Goal: Complete application form

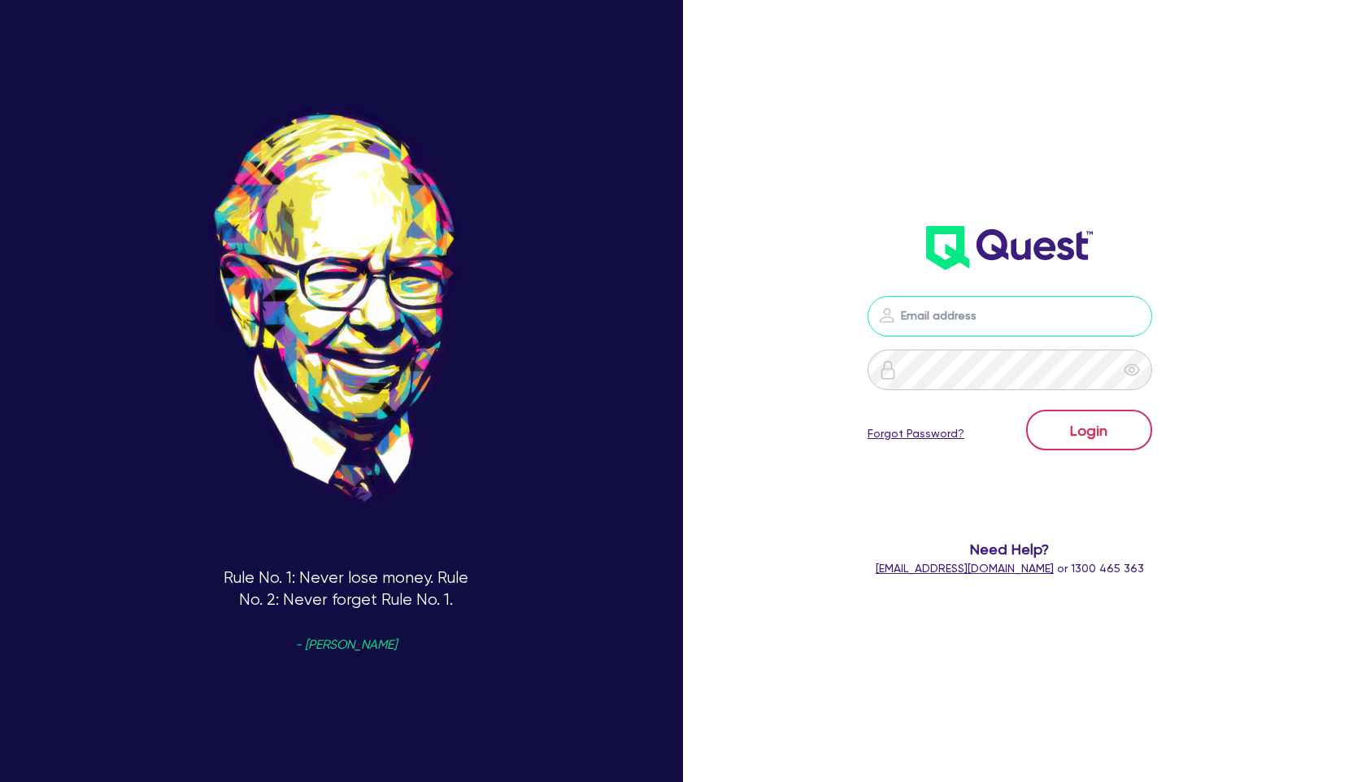
type input "[PERSON_NAME][EMAIL_ADDRESS][PERSON_NAME][DOMAIN_NAME]"
click at [1104, 432] on button "Login" at bounding box center [1089, 430] width 126 height 41
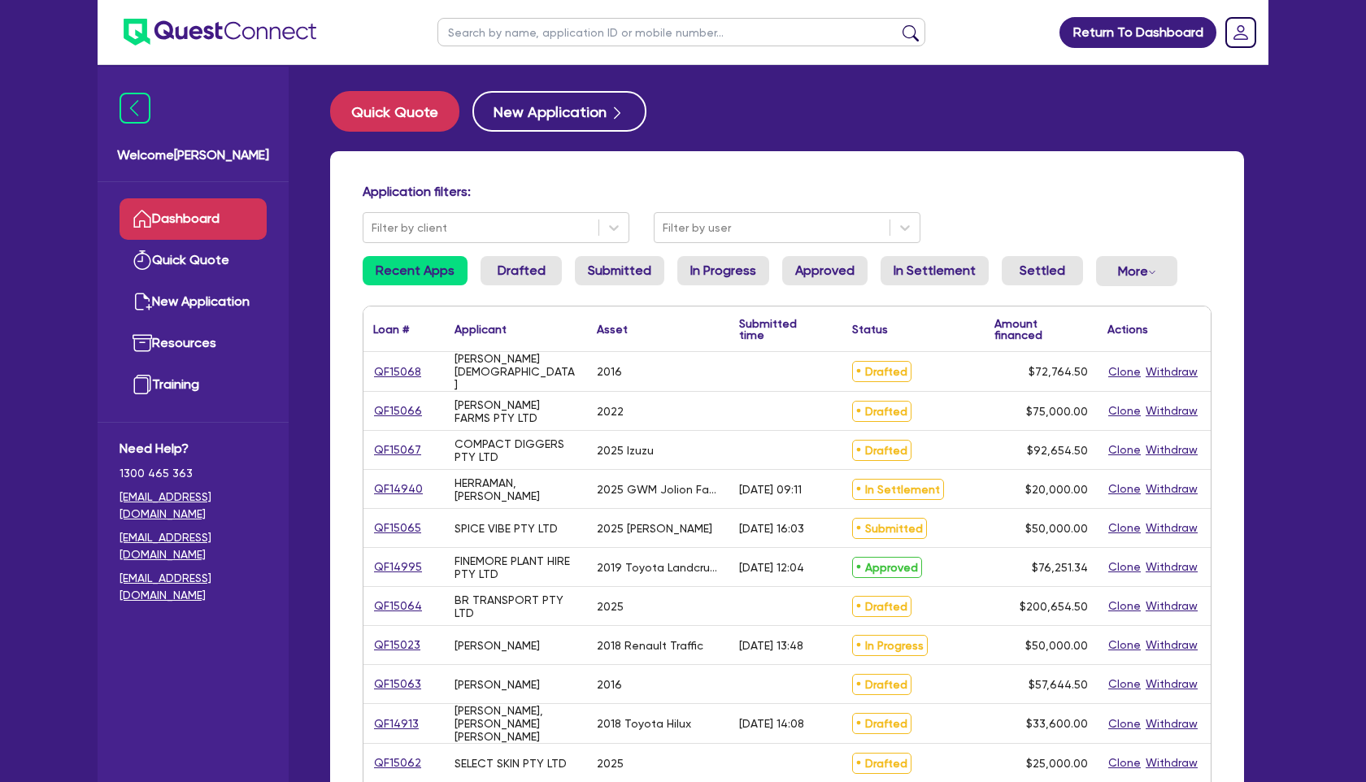
click at [554, 37] on input "text" at bounding box center [681, 32] width 488 height 28
paste input "QF15018"
type input "QF15018"
click at [897, 24] on button "submit" at bounding box center [910, 35] width 26 height 23
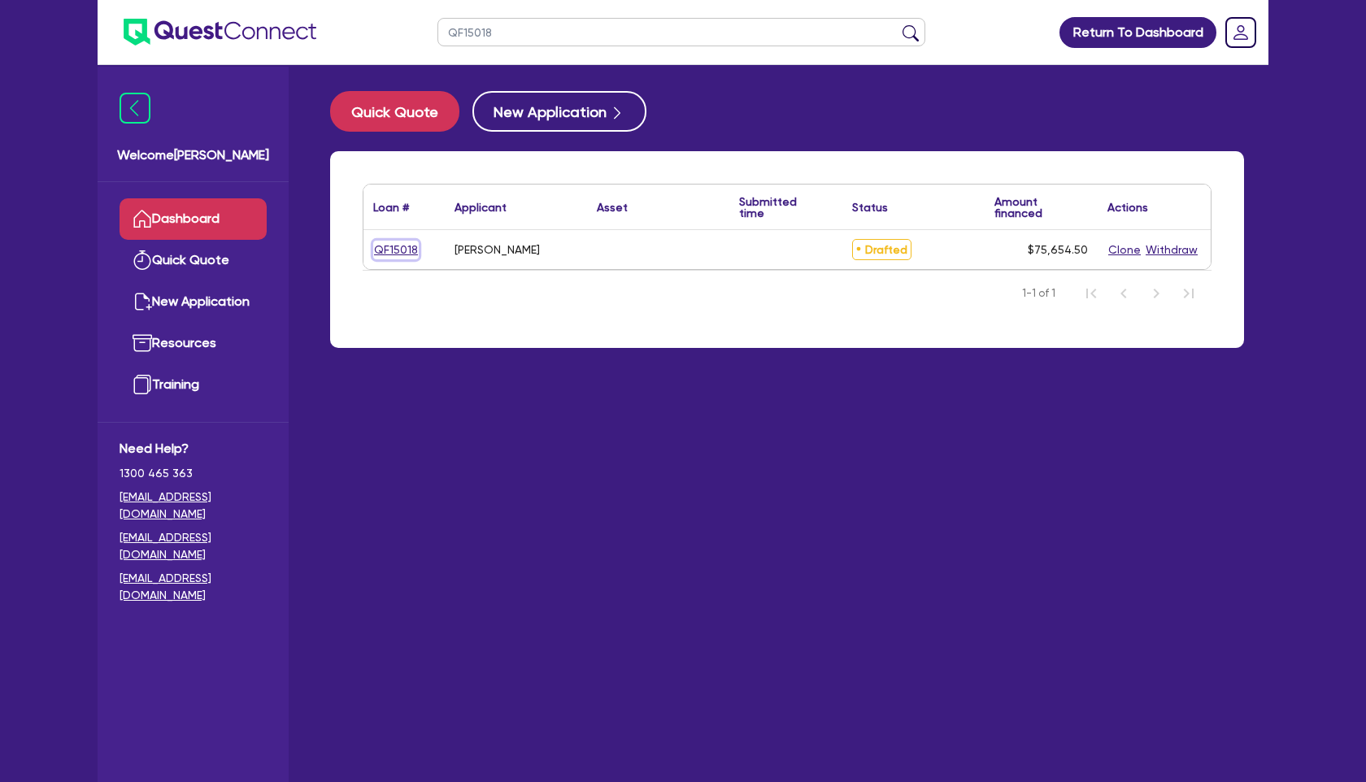
click at [391, 252] on link "QF15018" at bounding box center [396, 250] width 46 height 19
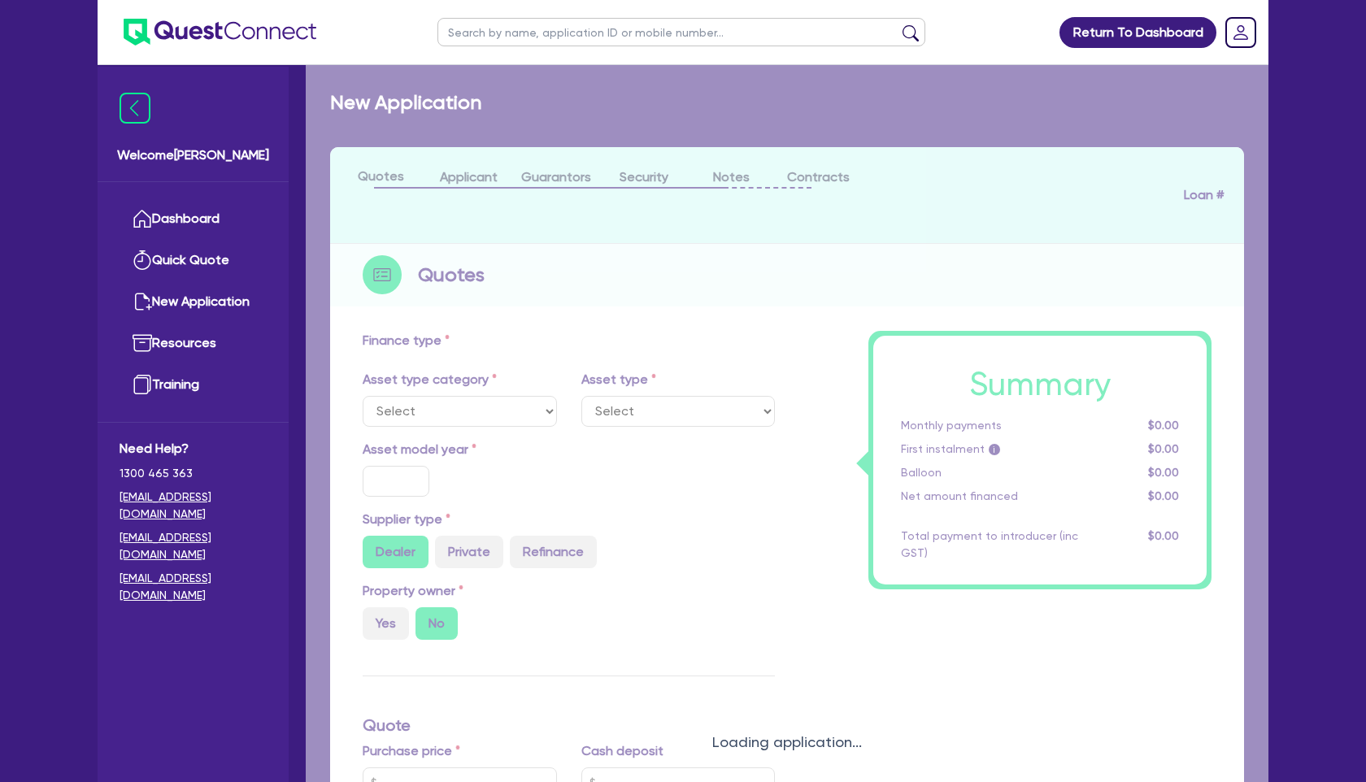
radio input "true"
type input "75,000"
type input "6"
type input "4,539.27"
type input "17"
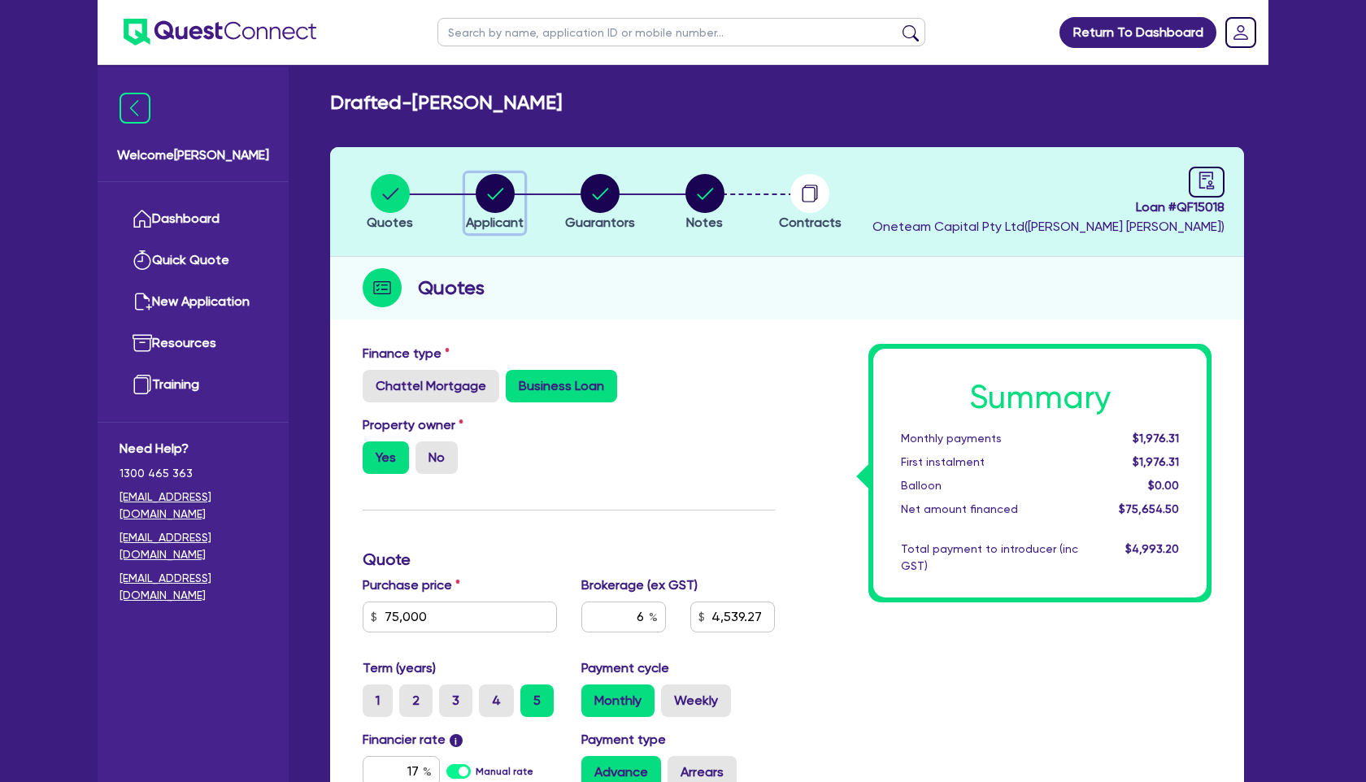
click at [504, 206] on circle "button" at bounding box center [494, 193] width 39 height 39
select select "SOLE_TRADER"
select select "BUILDING_CONSTRUCTION"
select select "TRADES_SERVICES_CONSUMERS"
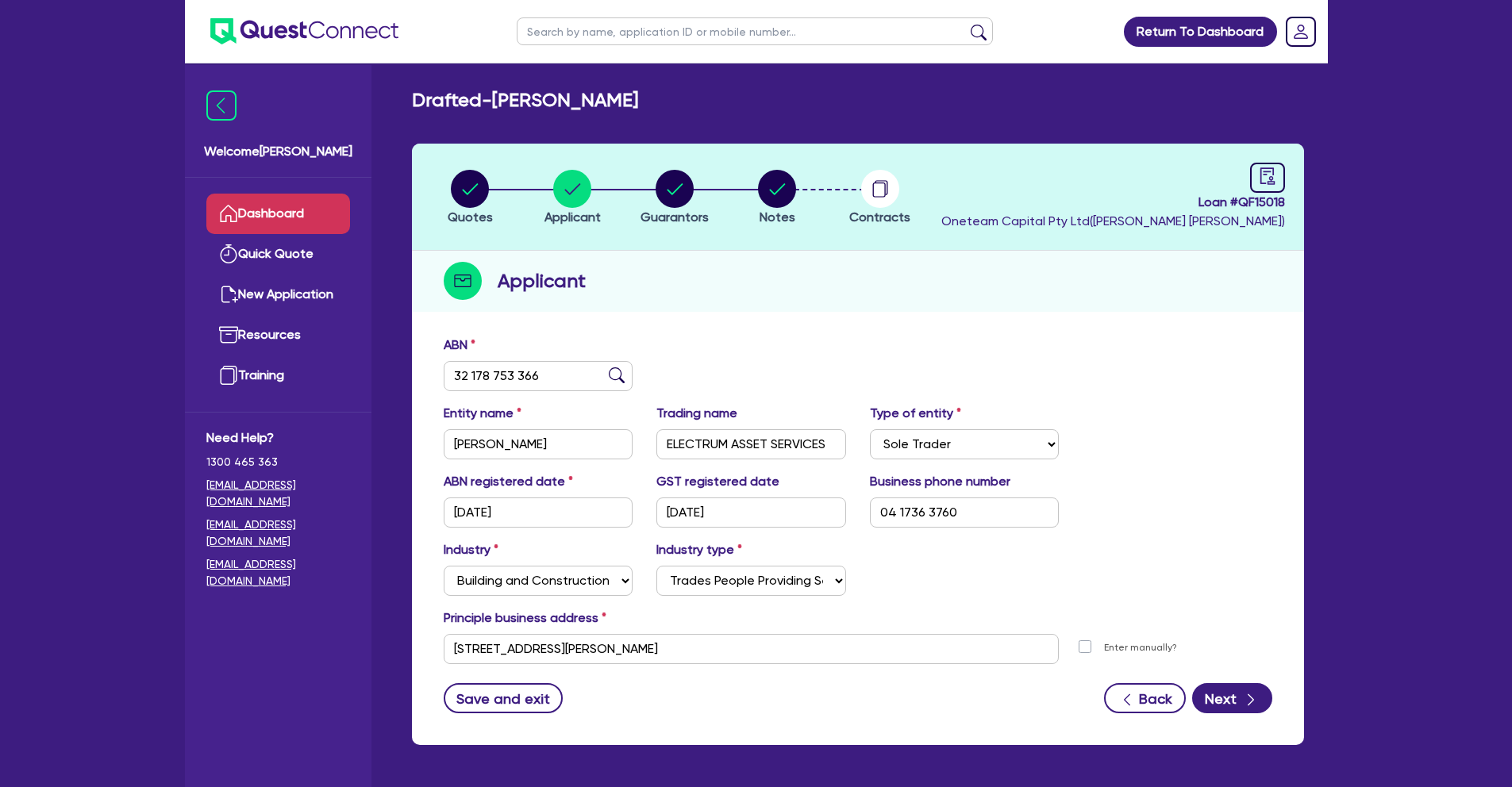
click at [248, 210] on link "Dashboard" at bounding box center [277, 213] width 144 height 40
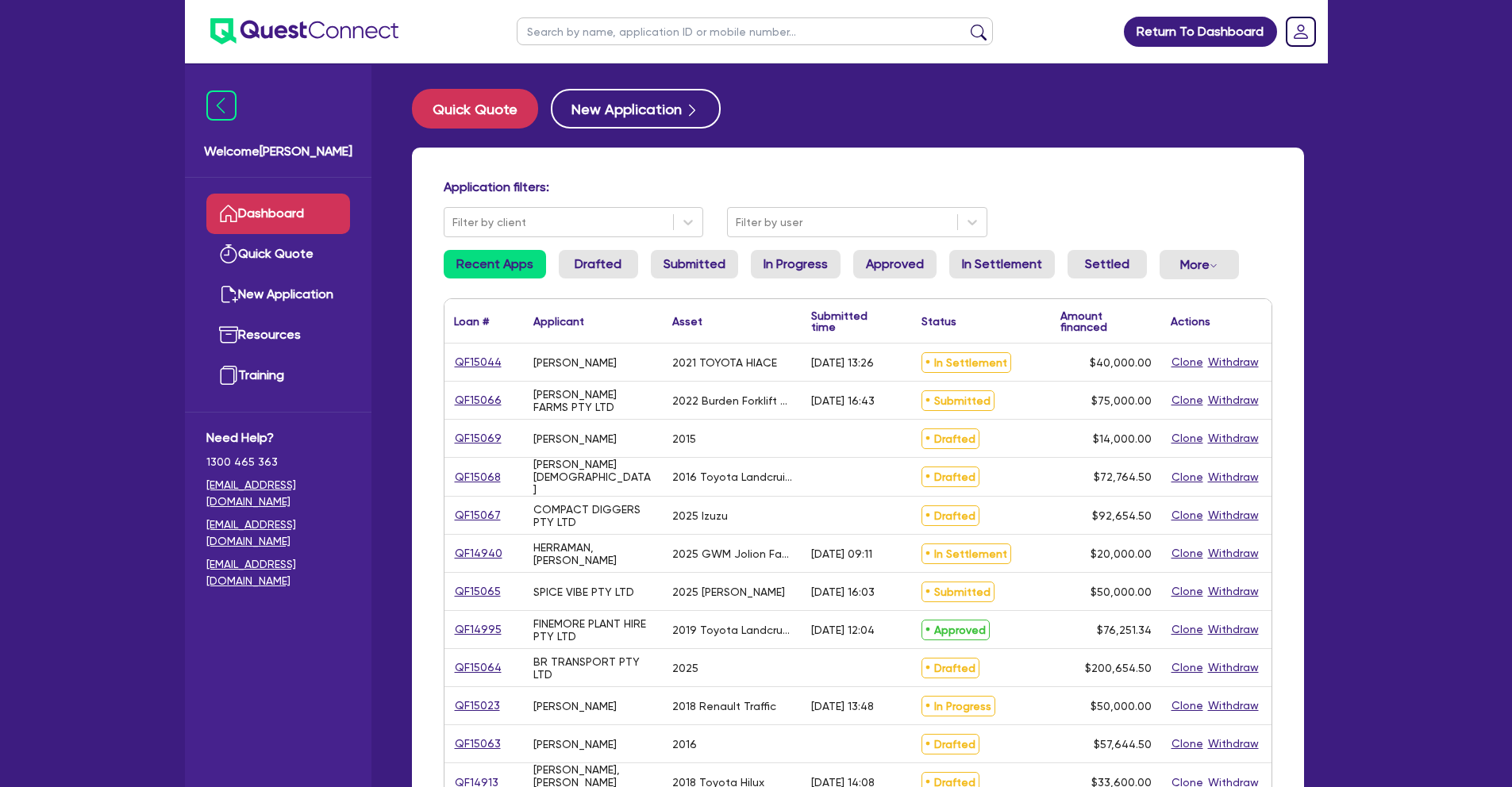
click at [583, 28] on input "text" at bounding box center [755, 31] width 477 height 27
paste input "QF15018"
type input "QF15018"
click at [966, 23] on button "submit" at bounding box center [979, 34] width 25 height 22
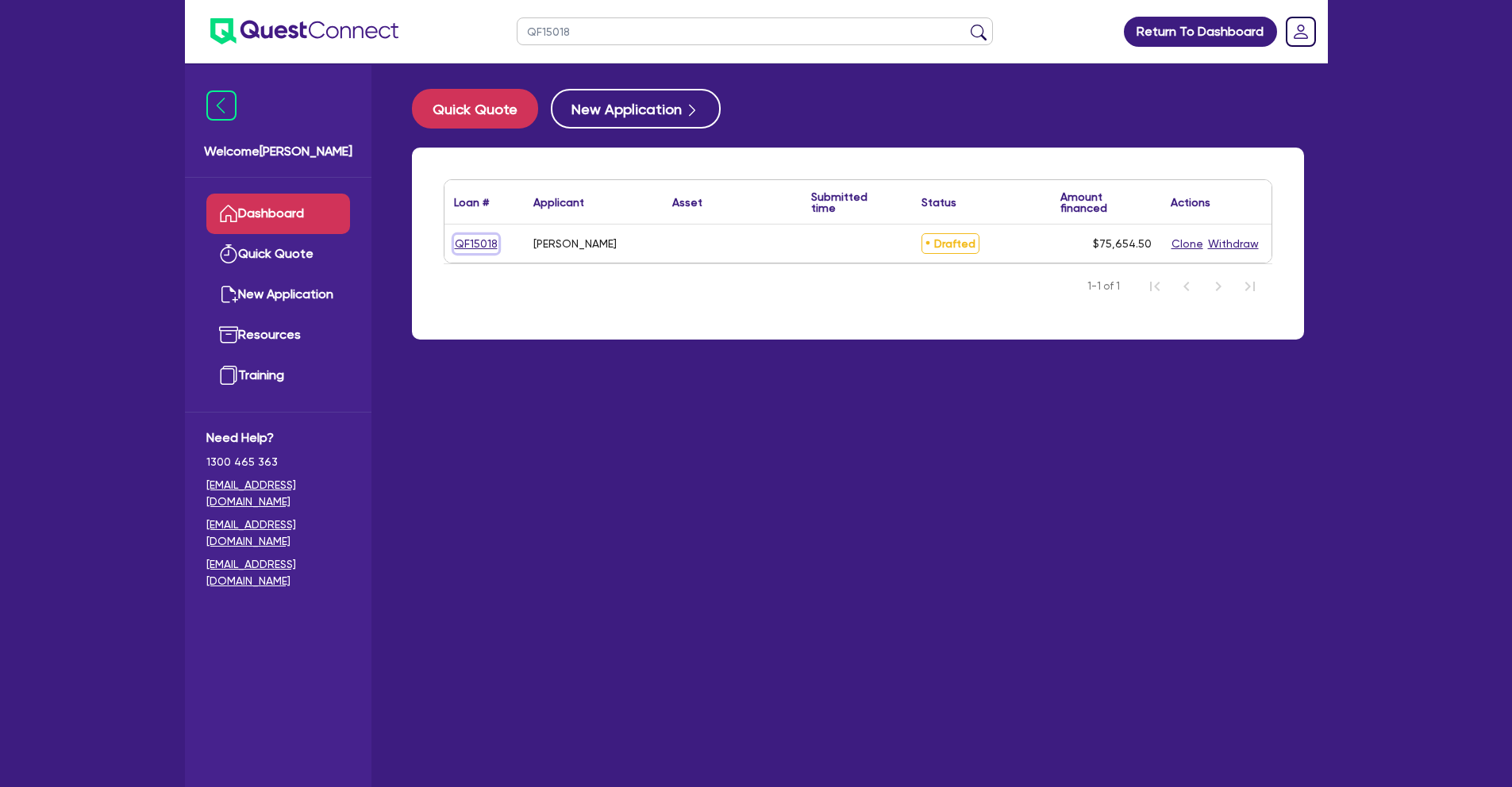
click at [483, 243] on link "QF15018" at bounding box center [477, 244] width 45 height 19
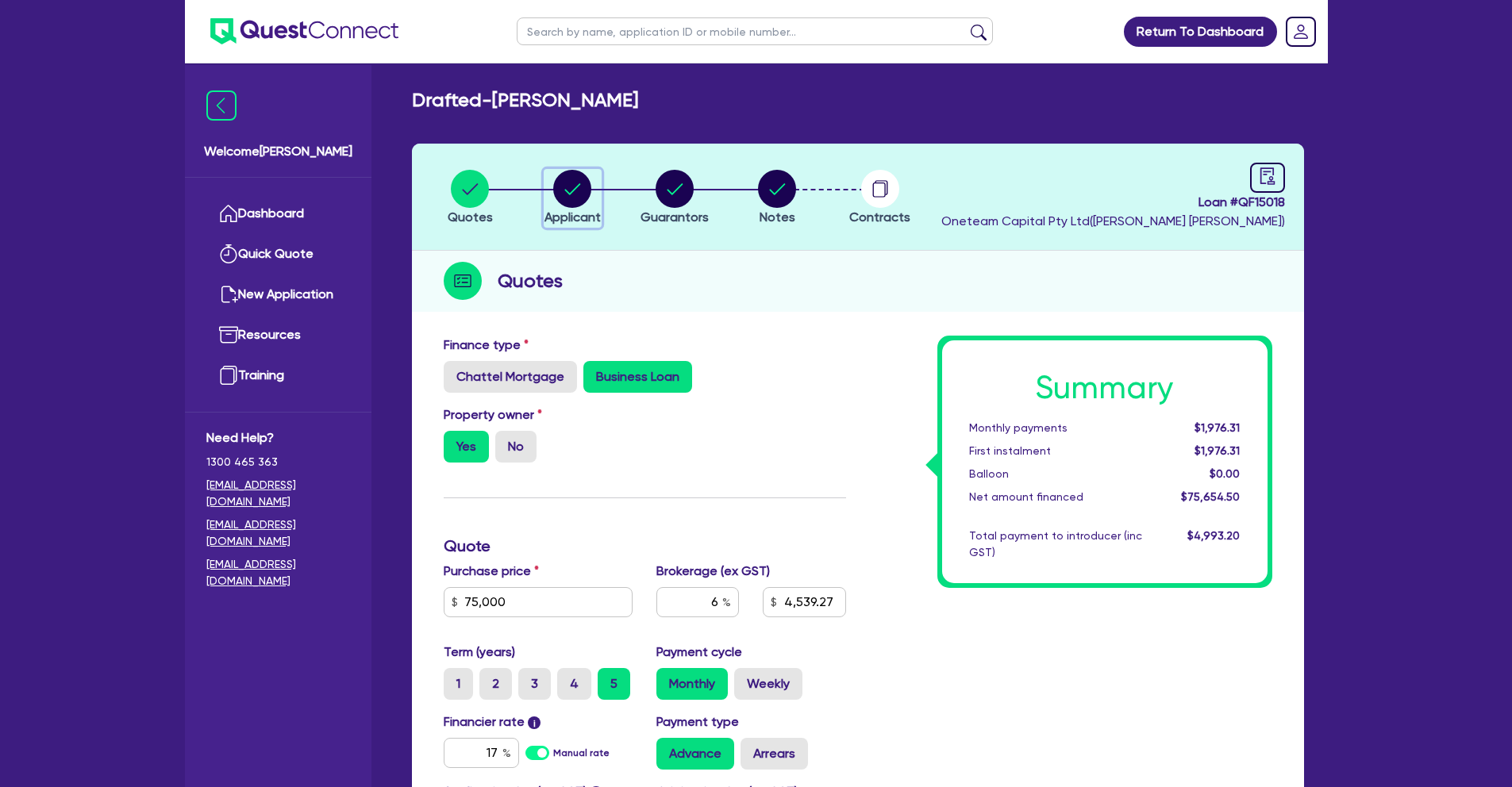
click at [587, 189] on circle "button" at bounding box center [572, 188] width 38 height 38
select select "SOLE_TRADER"
select select "BUILDING_CONSTRUCTION"
select select "TRADES_SERVICES_CONSUMERS"
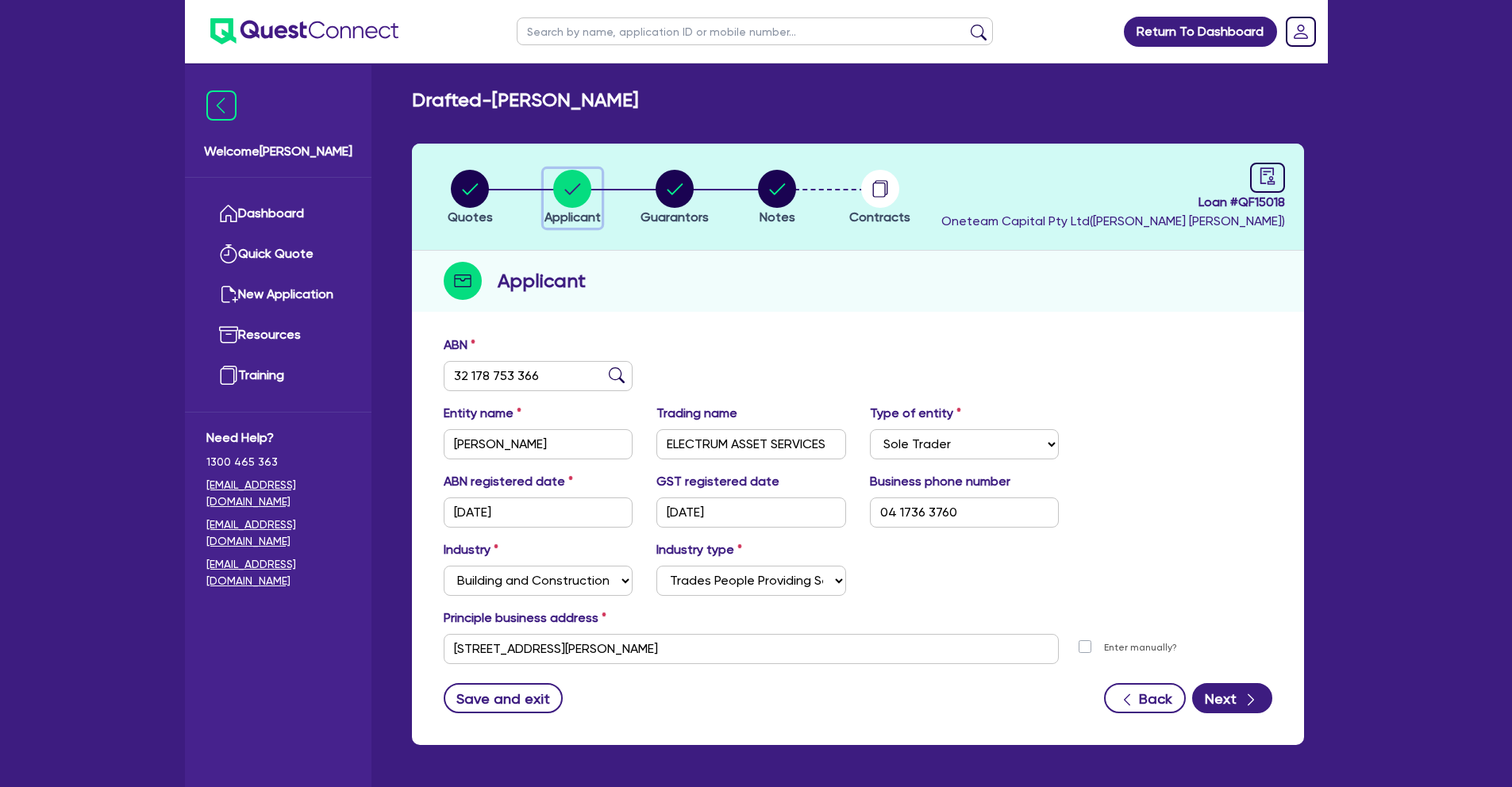
scroll to position [3, 0]
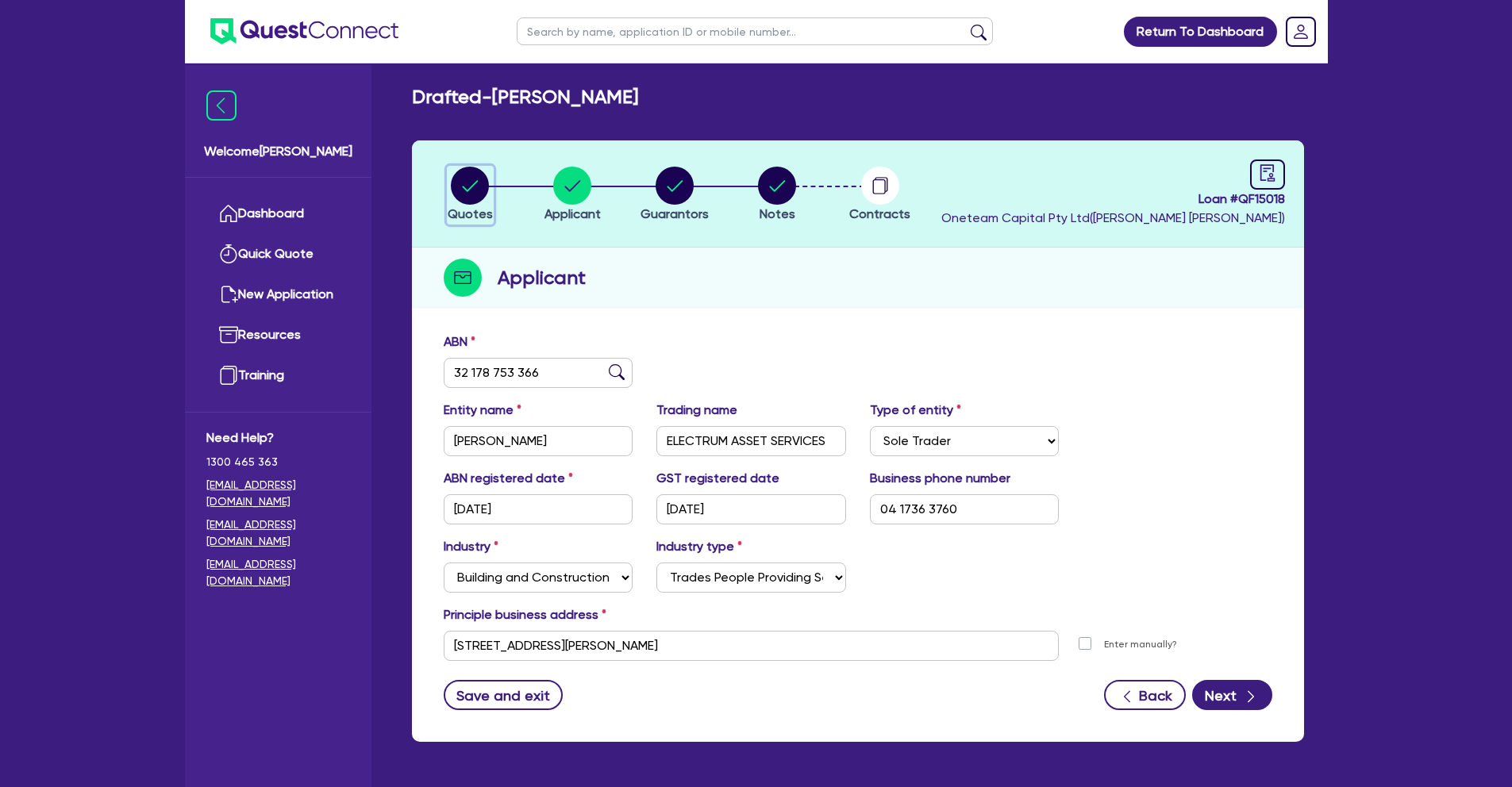
click at [481, 185] on circle "button" at bounding box center [470, 186] width 38 height 38
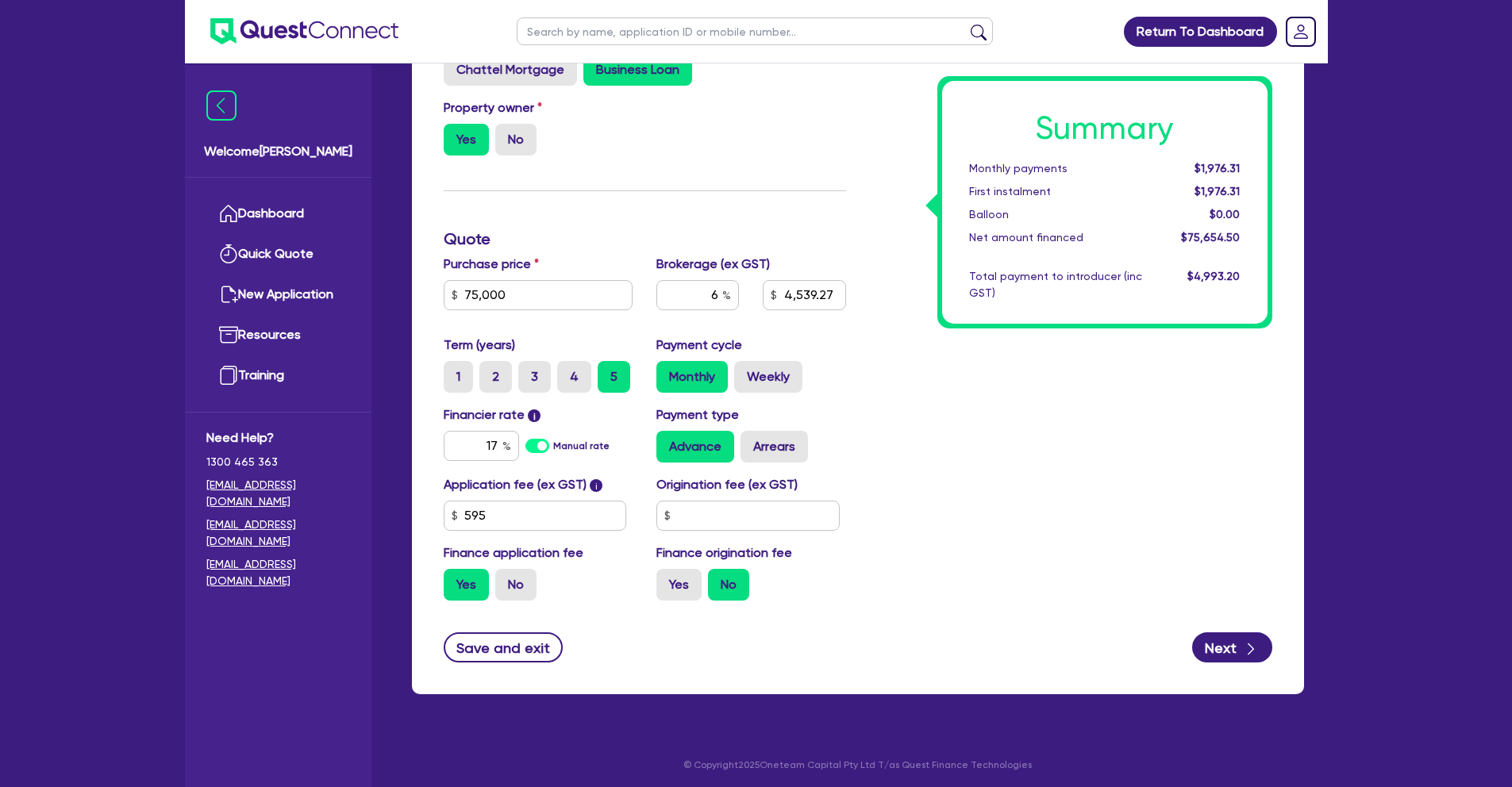
scroll to position [108, 0]
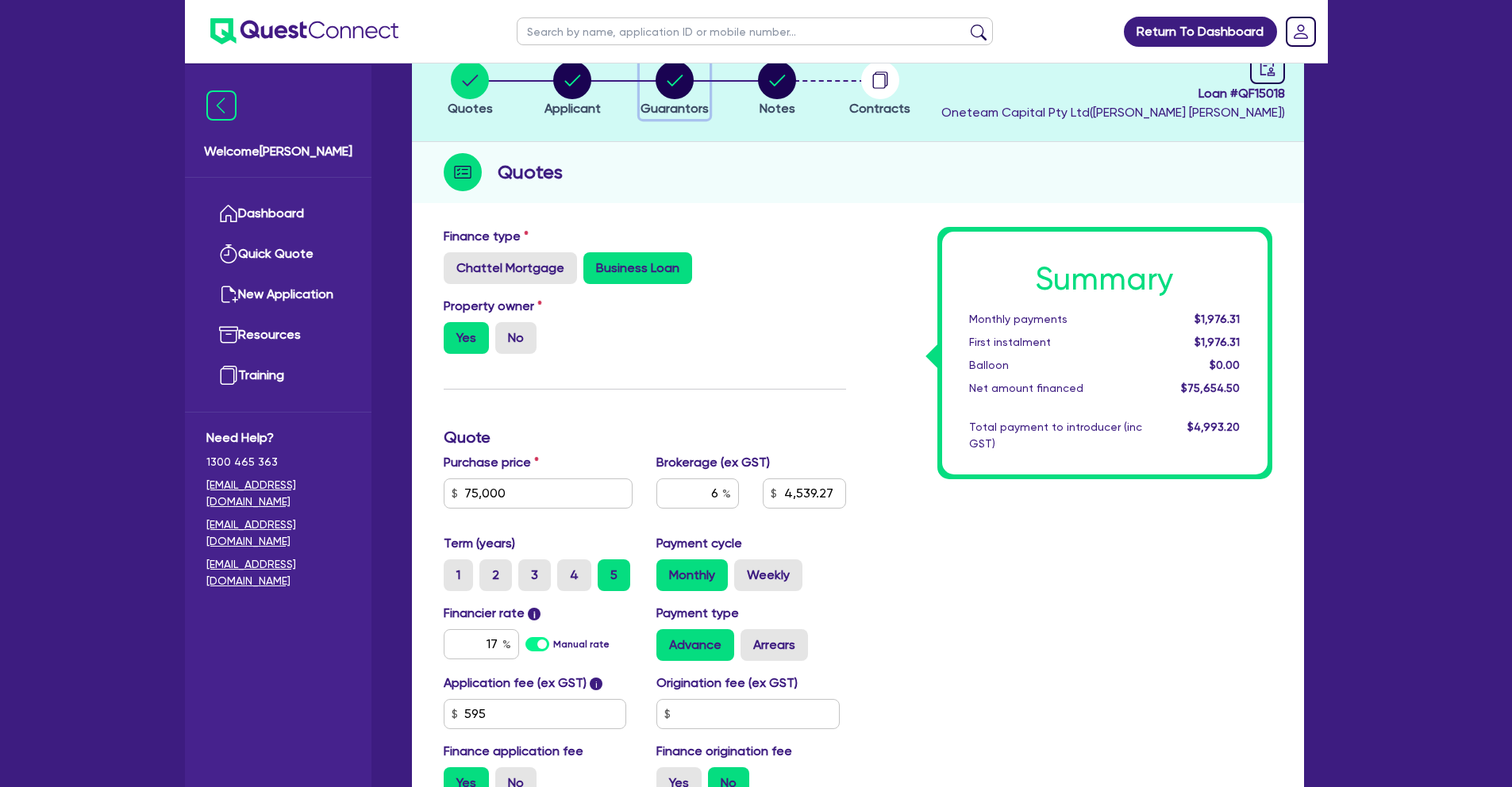
click at [672, 94] on circle "button" at bounding box center [674, 80] width 38 height 38
select select "MR"
select select "VIC"
select select "MARRIED"
select select "PROPERTY"
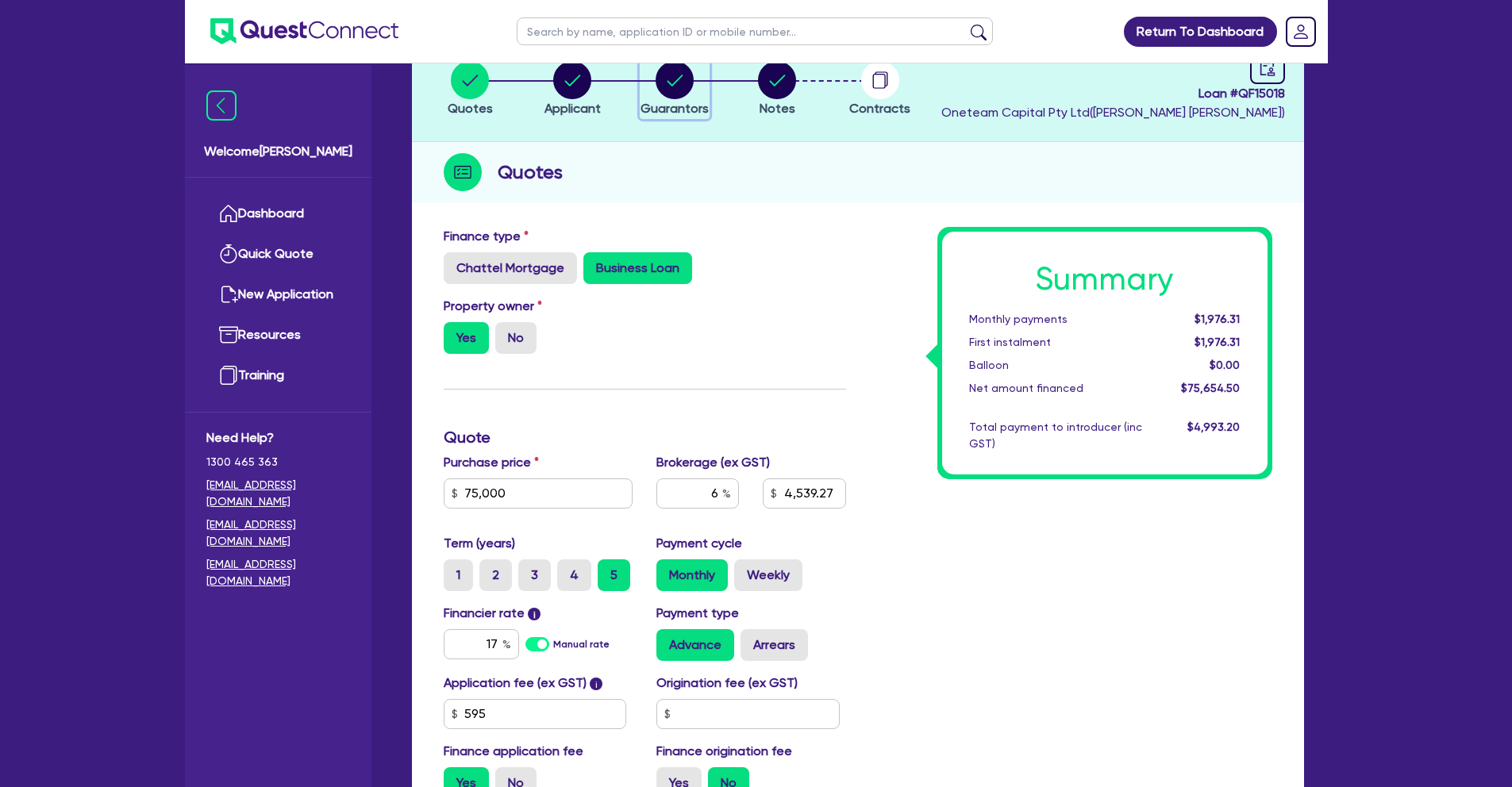
select select "VEHICLE"
select select "OTHER"
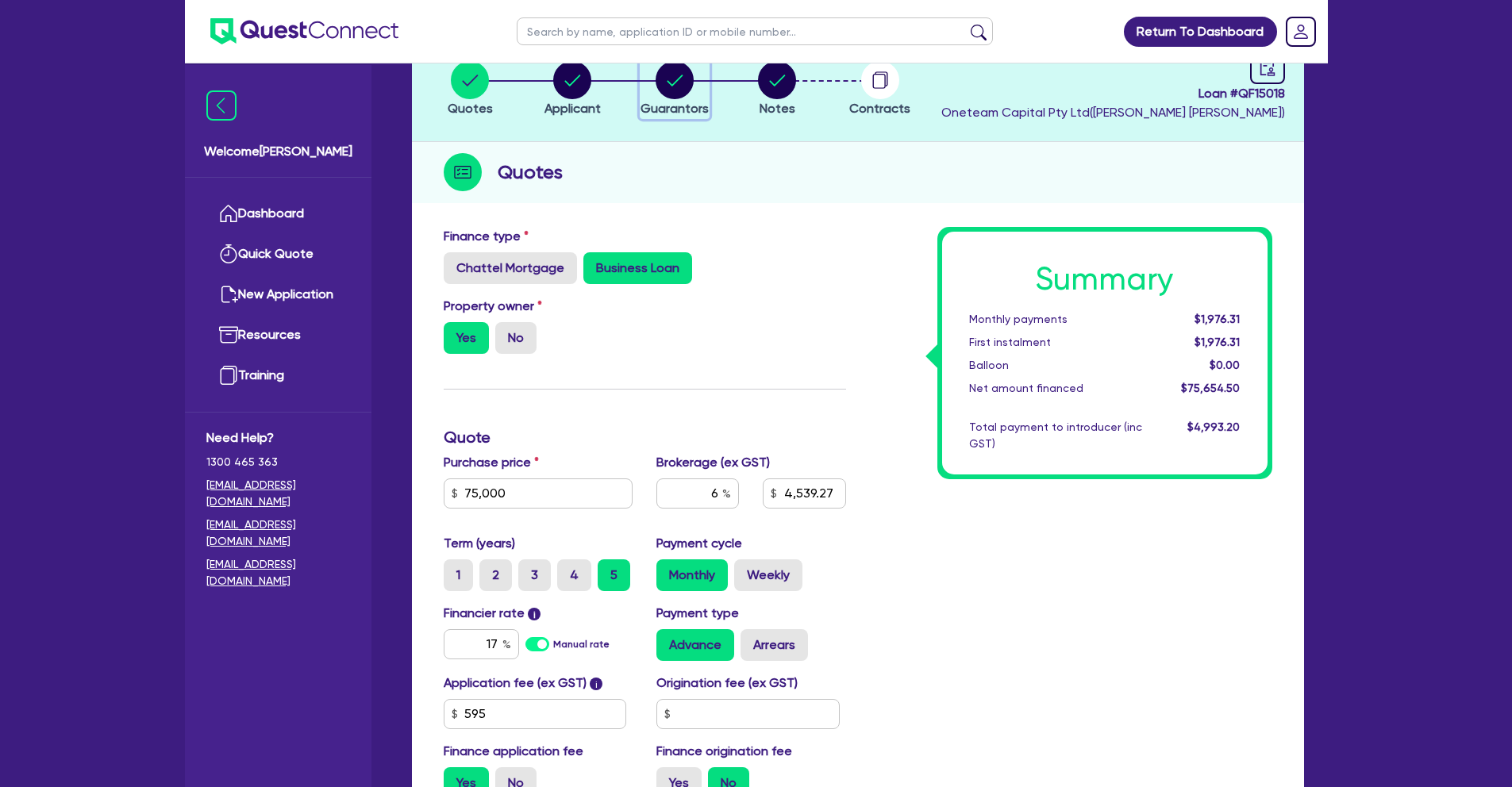
select select "MORTGAGE"
select select "VEHICLE_LOAN"
select select "OTHER"
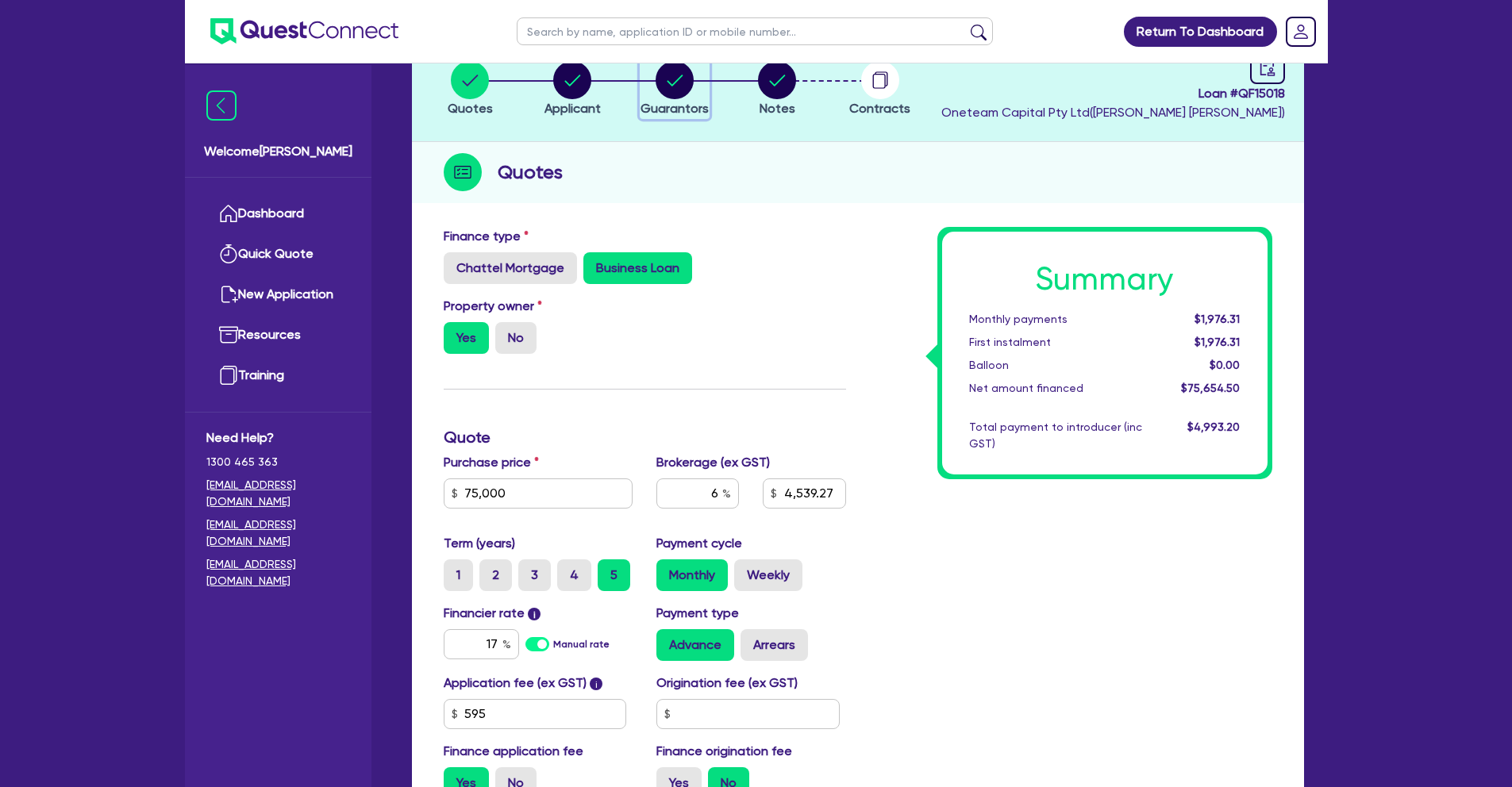
select select "OTHER"
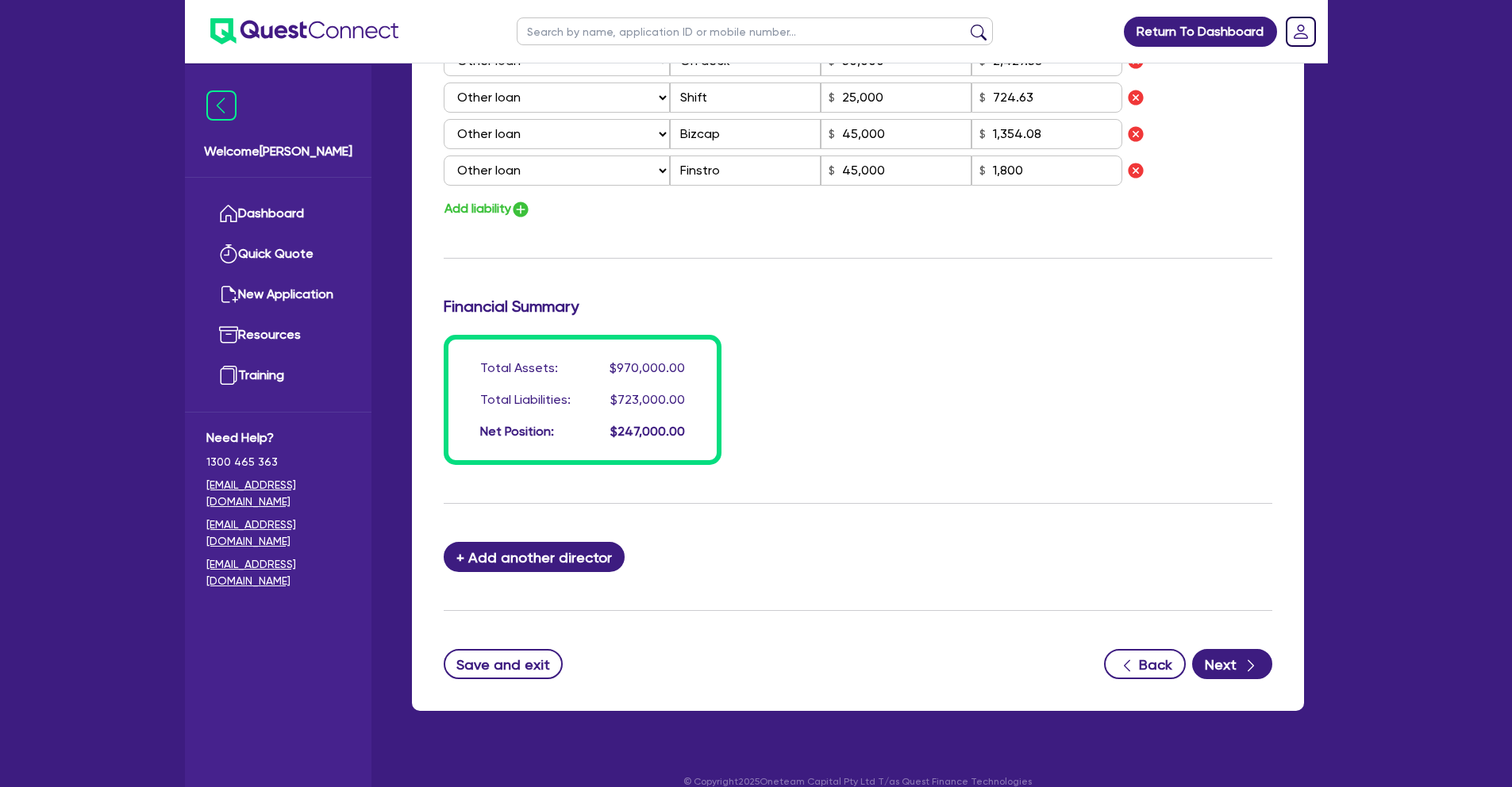
scroll to position [1467, 0]
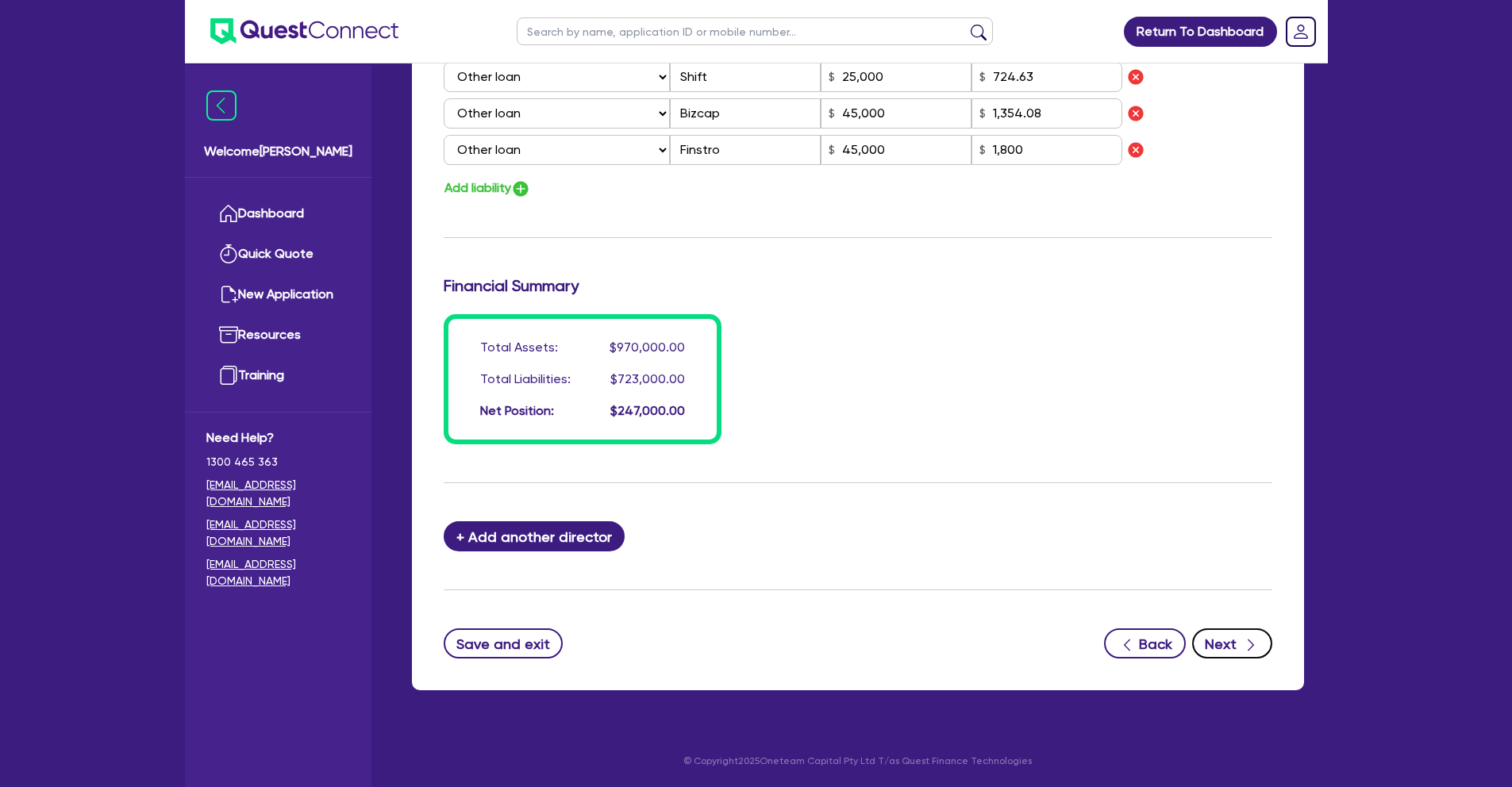
click at [1197, 641] on button "Next" at bounding box center [1233, 643] width 80 height 30
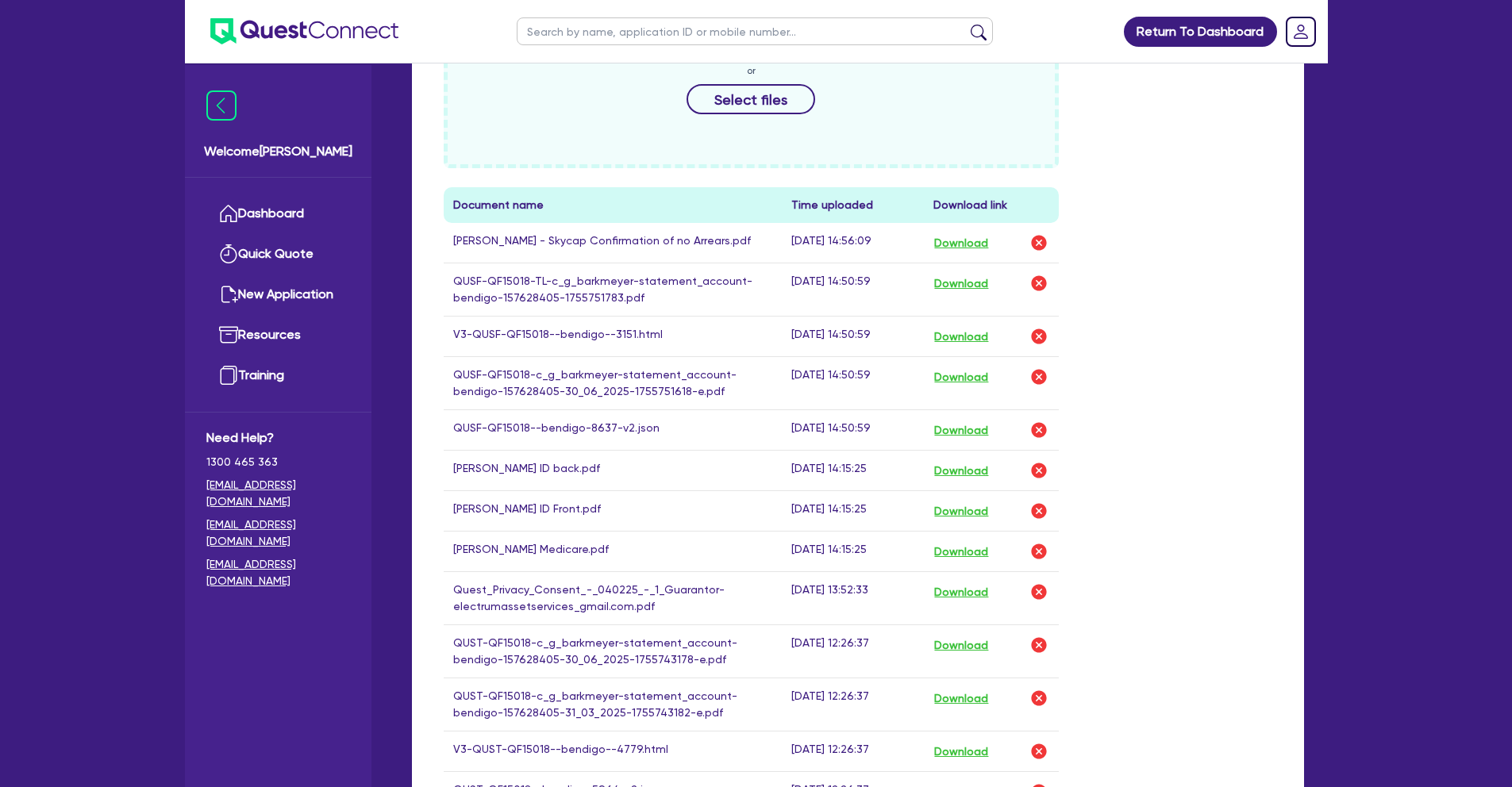
scroll to position [850, 0]
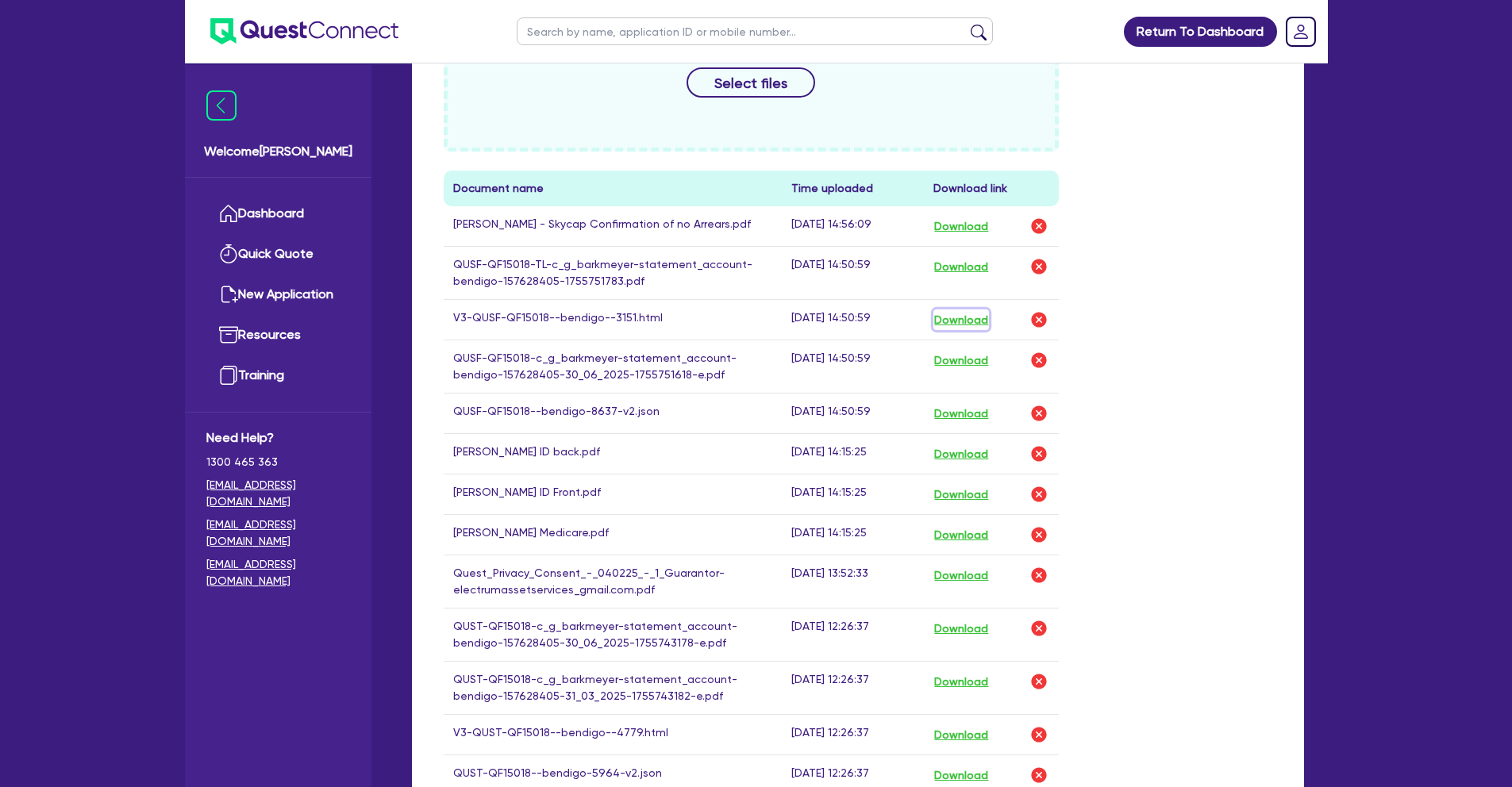
click at [974, 319] on button "Download" at bounding box center [961, 319] width 56 height 21
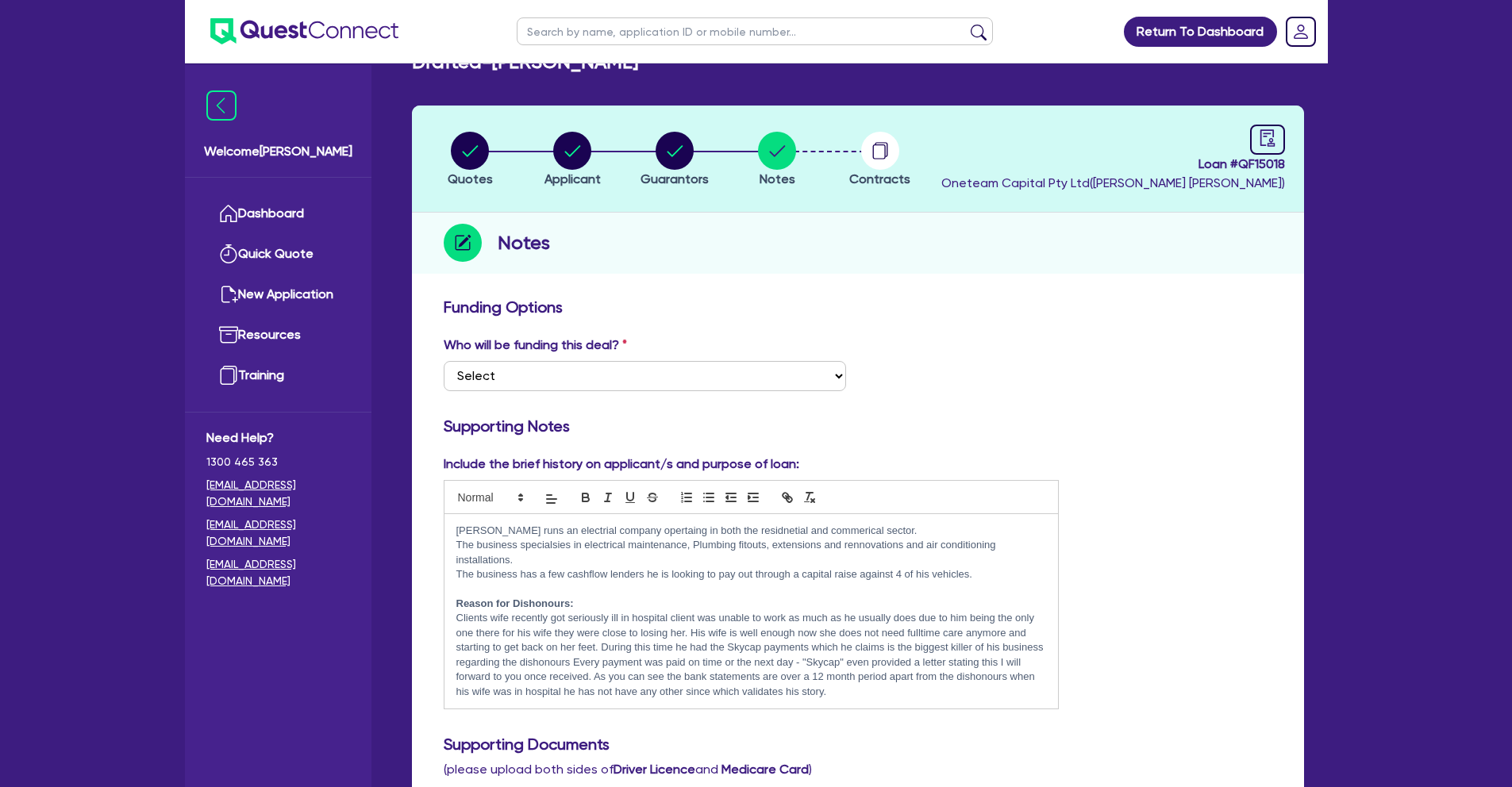
scroll to position [0, 0]
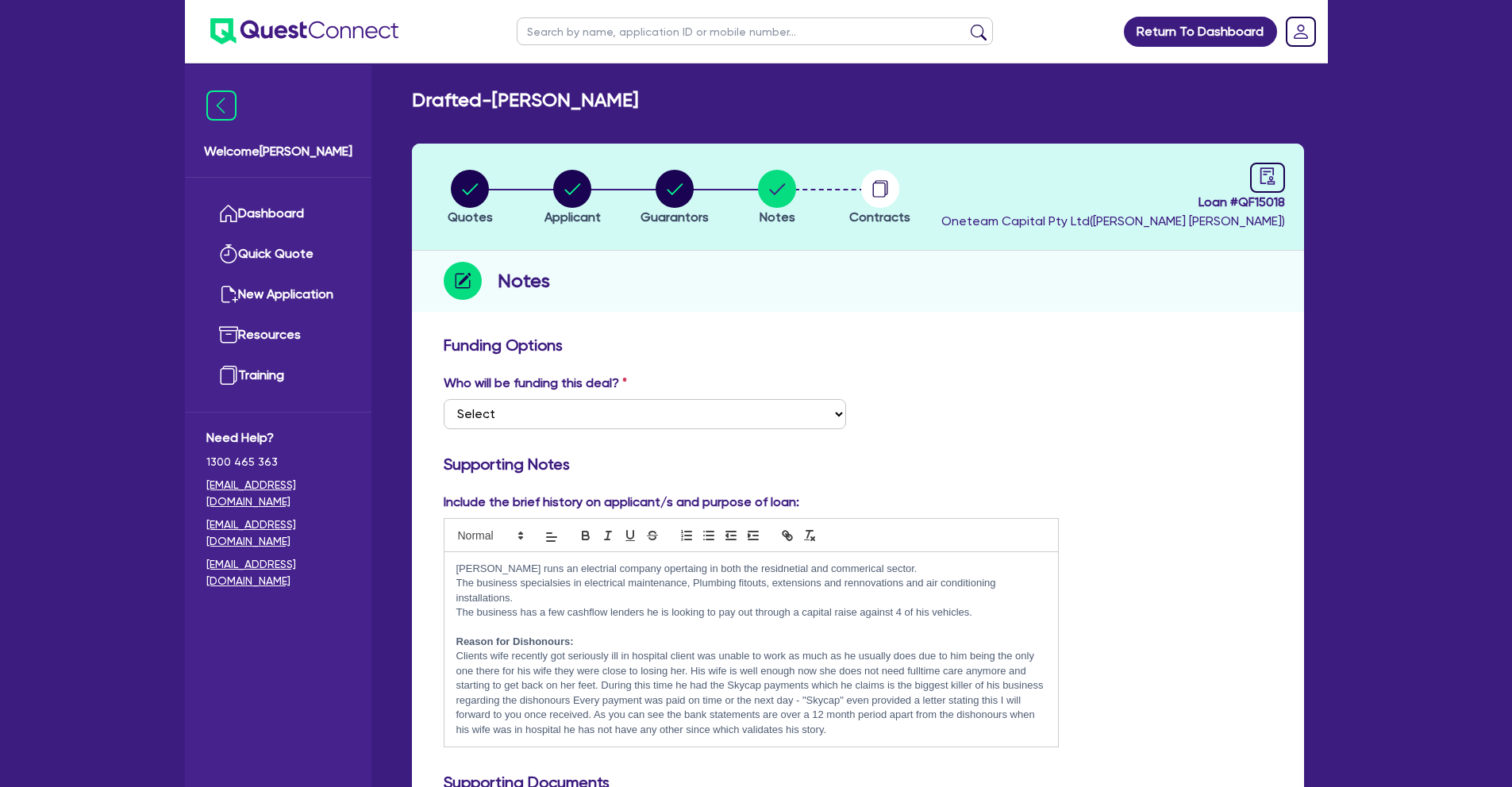
click at [603, 33] on input "text" at bounding box center [755, 31] width 477 height 27
type input "sureet"
click button "submit" at bounding box center [979, 34] width 25 height 22
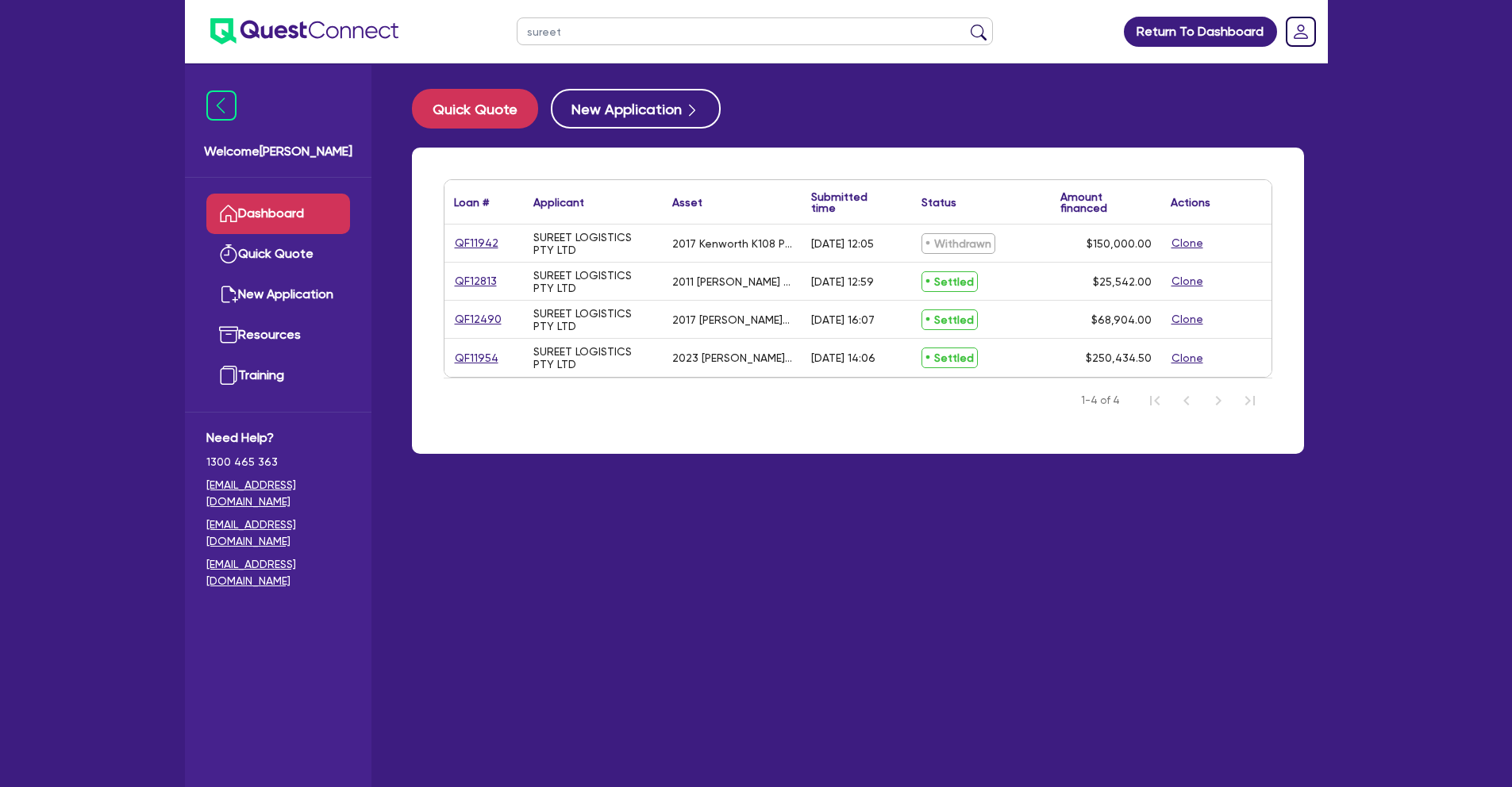
click at [301, 208] on link "Dashboard" at bounding box center [277, 213] width 144 height 40
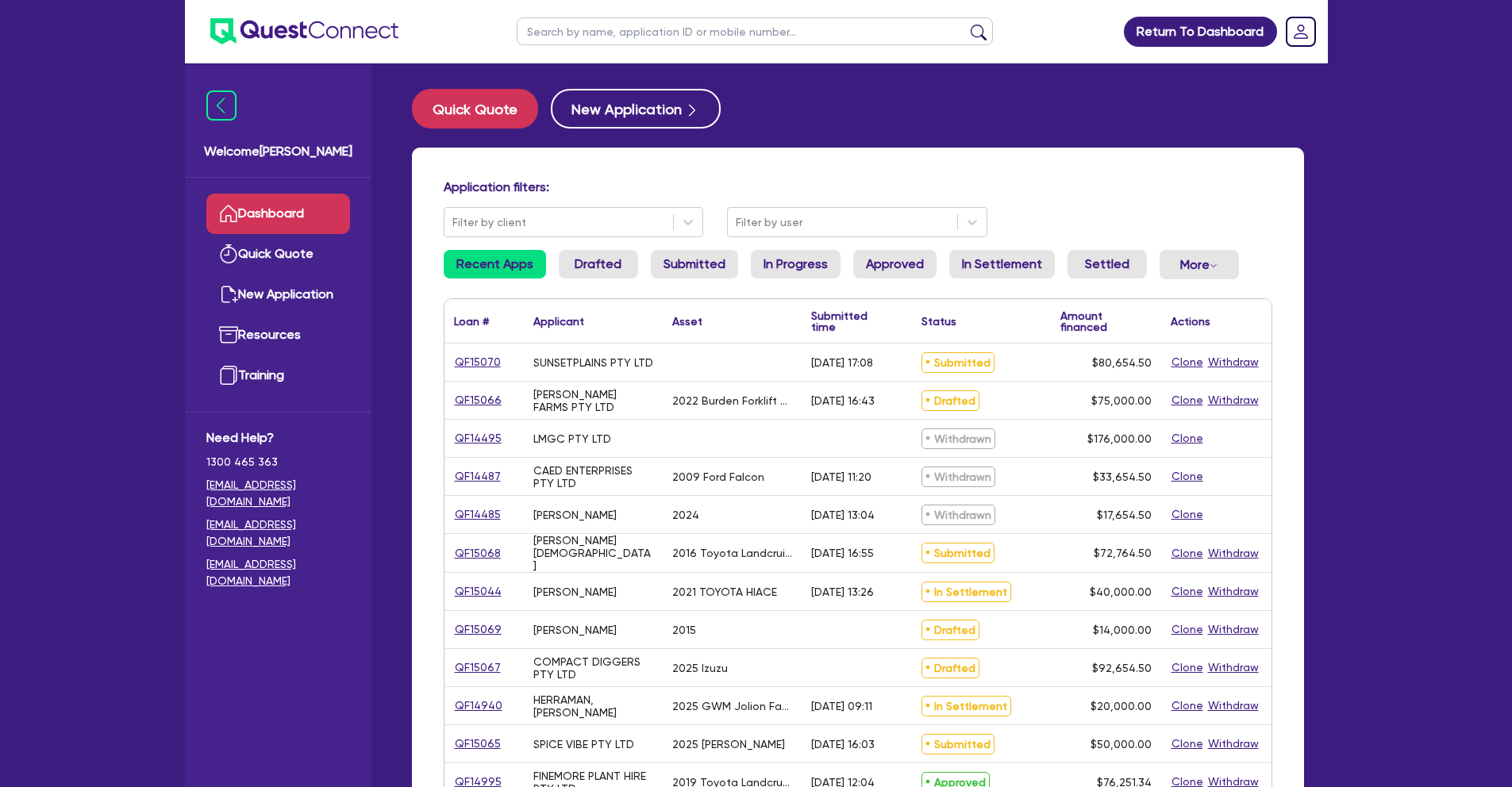
click at [591, 36] on input "text" at bounding box center [755, 31] width 477 height 27
type input "sureet"
click at [966, 23] on button "submit" at bounding box center [979, 34] width 25 height 22
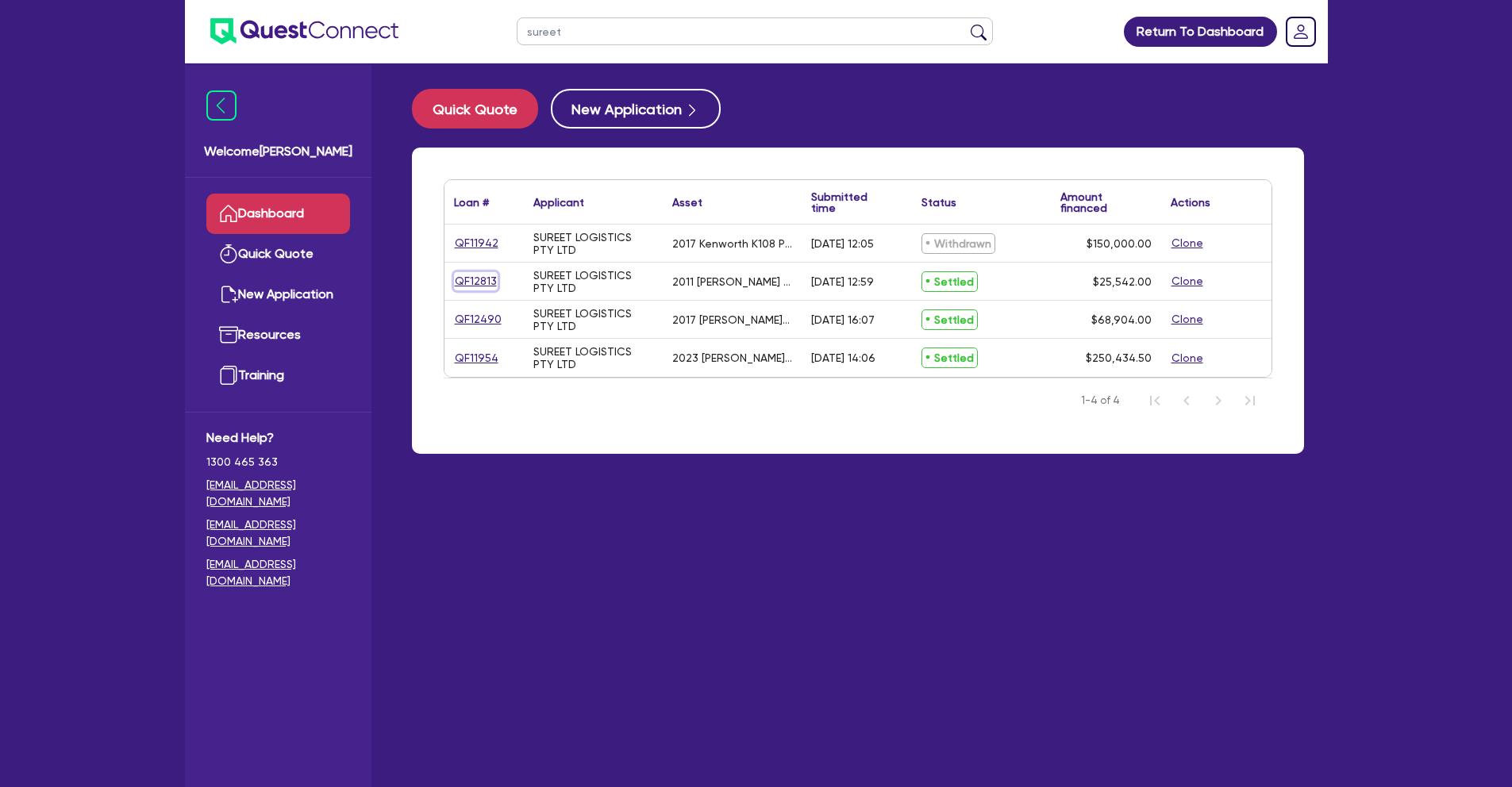
click at [463, 279] on link "QF12813" at bounding box center [476, 281] width 44 height 19
select select "PRIMARY_ASSETS"
select select "TRAILERS"
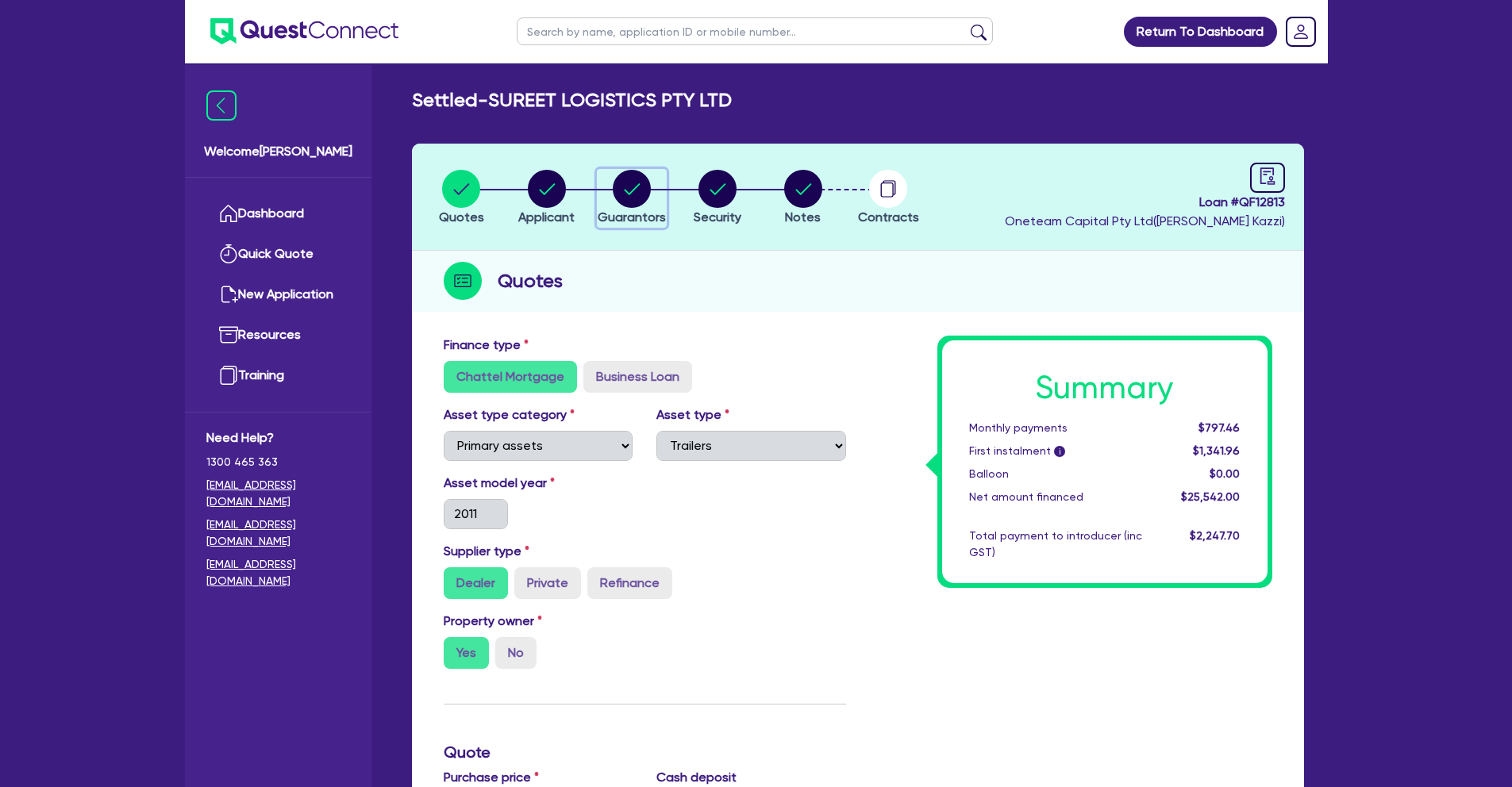
click at [638, 181] on circle "button" at bounding box center [631, 188] width 38 height 38
select select "MR"
select select "VIC"
select select "MARRIED"
select select "PROPERTY"
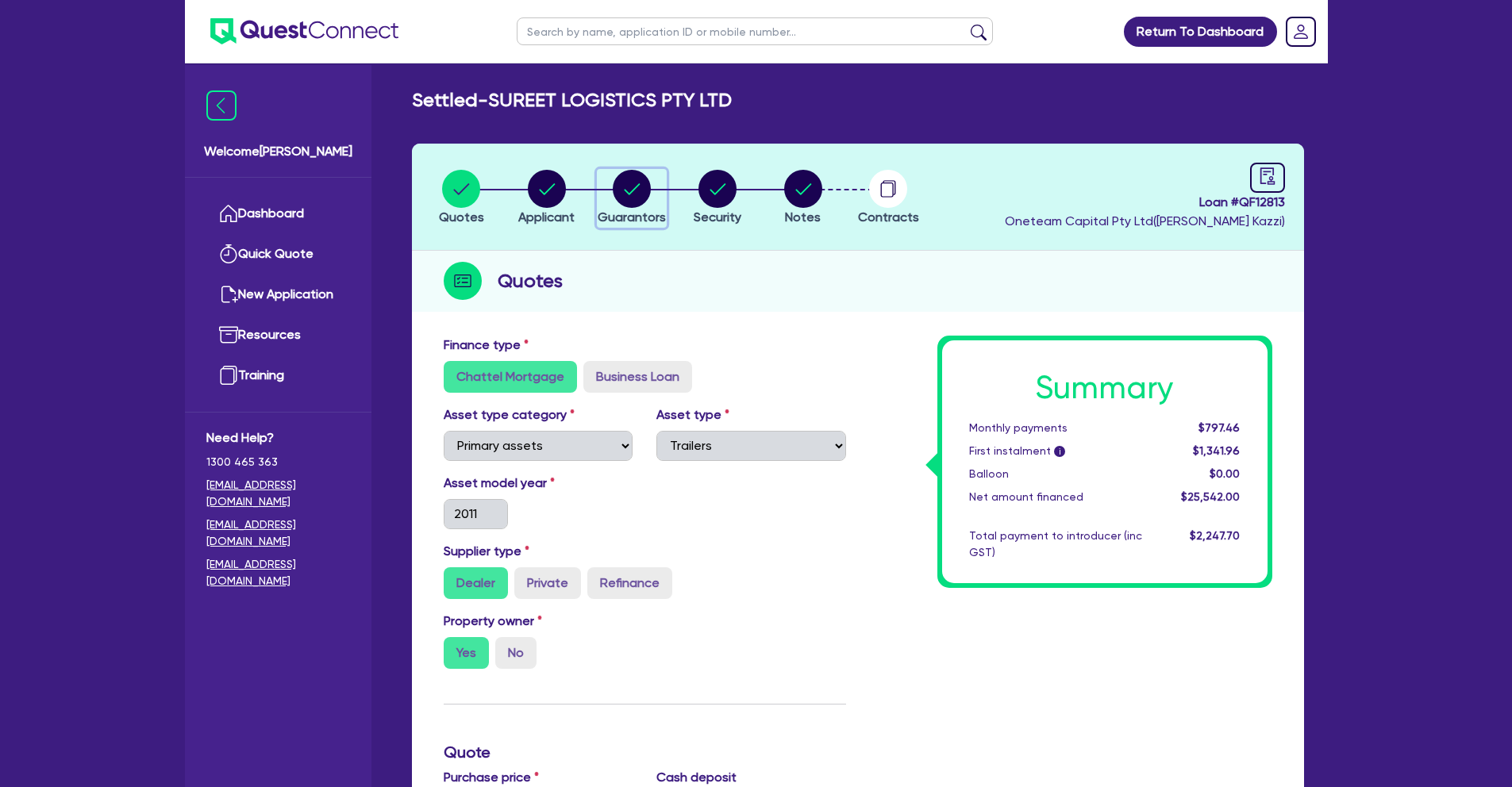
select select "VEHICLE"
select select "OTHER"
select select "VEHICLE"
select select "OTHER"
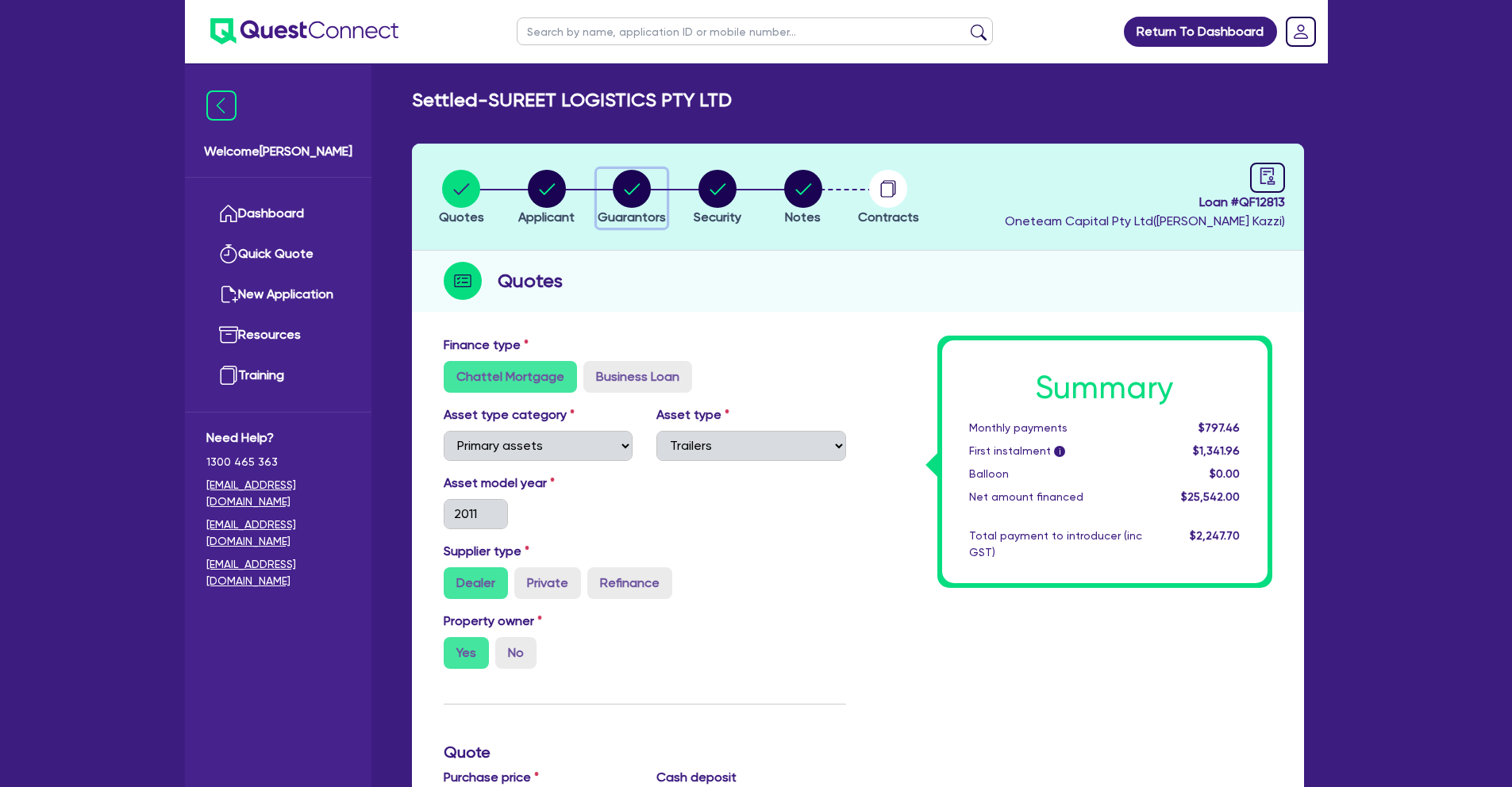
select select "VEHICLE"
select select "OTHER"
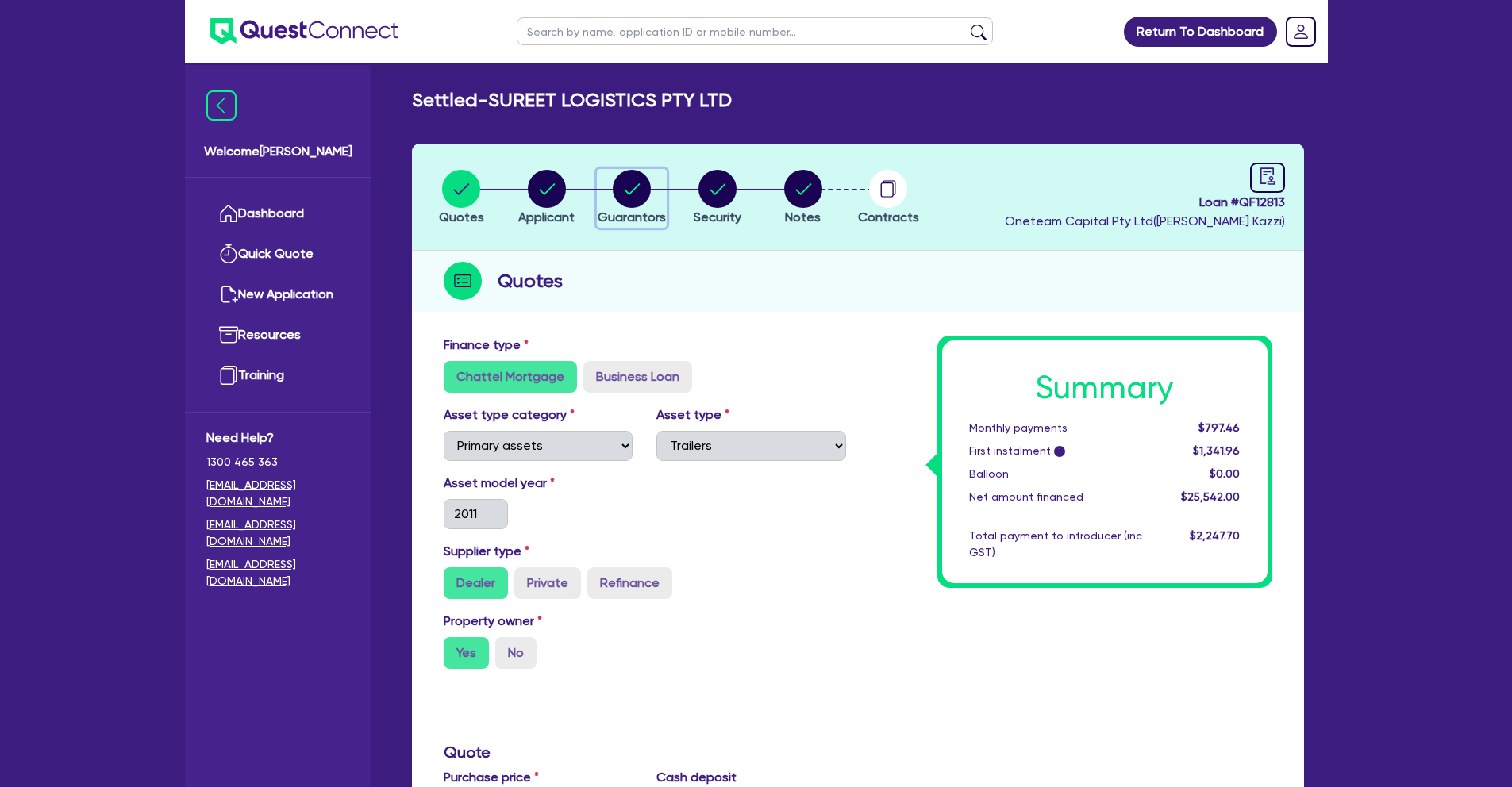
select select "OTHER"
select select "VEHICLE"
select select "MORTGAGE"
select select "VEHICLE_LOAN"
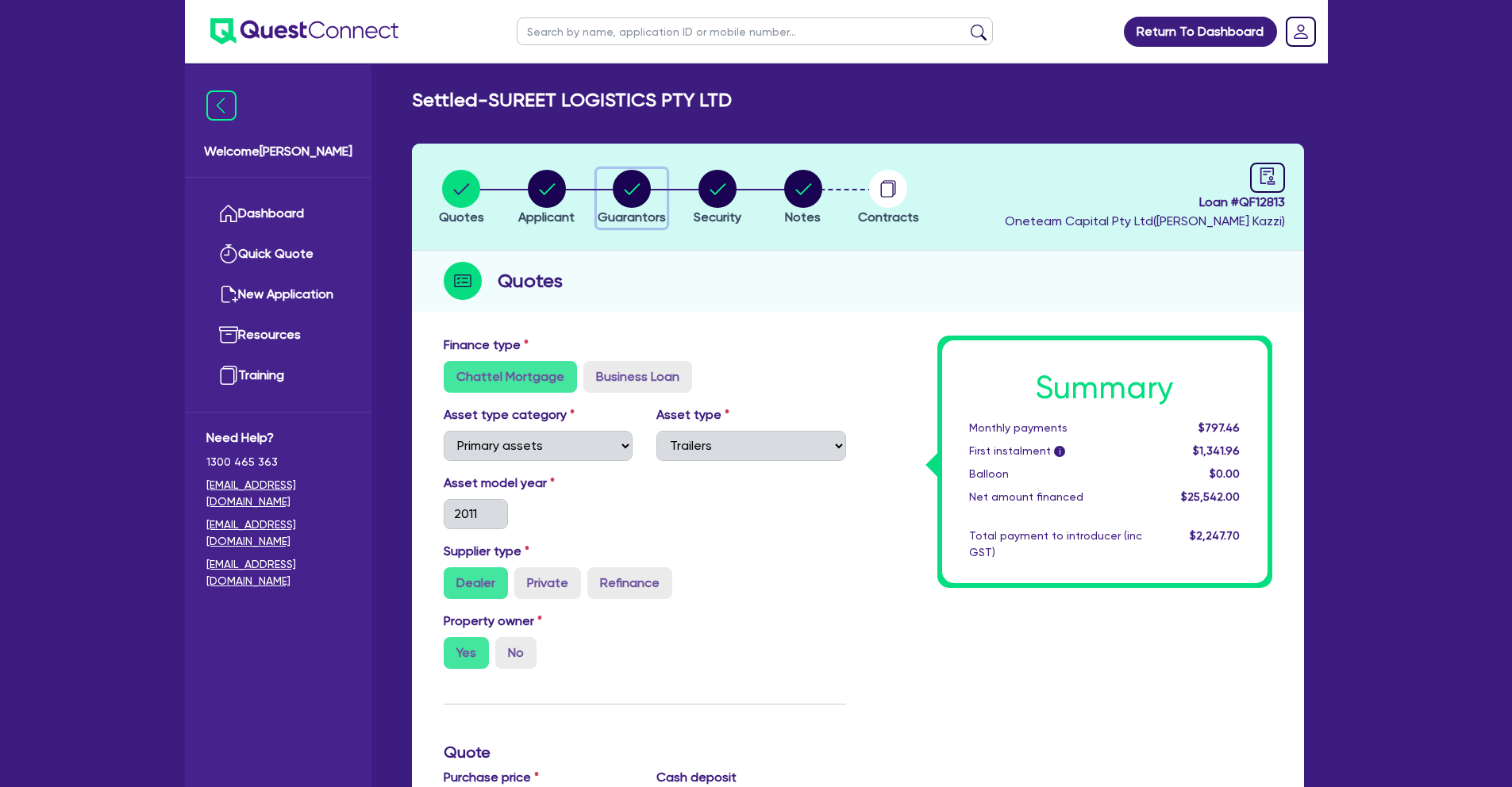
select select "OTHER"
select select "VEHICLE_LOAN"
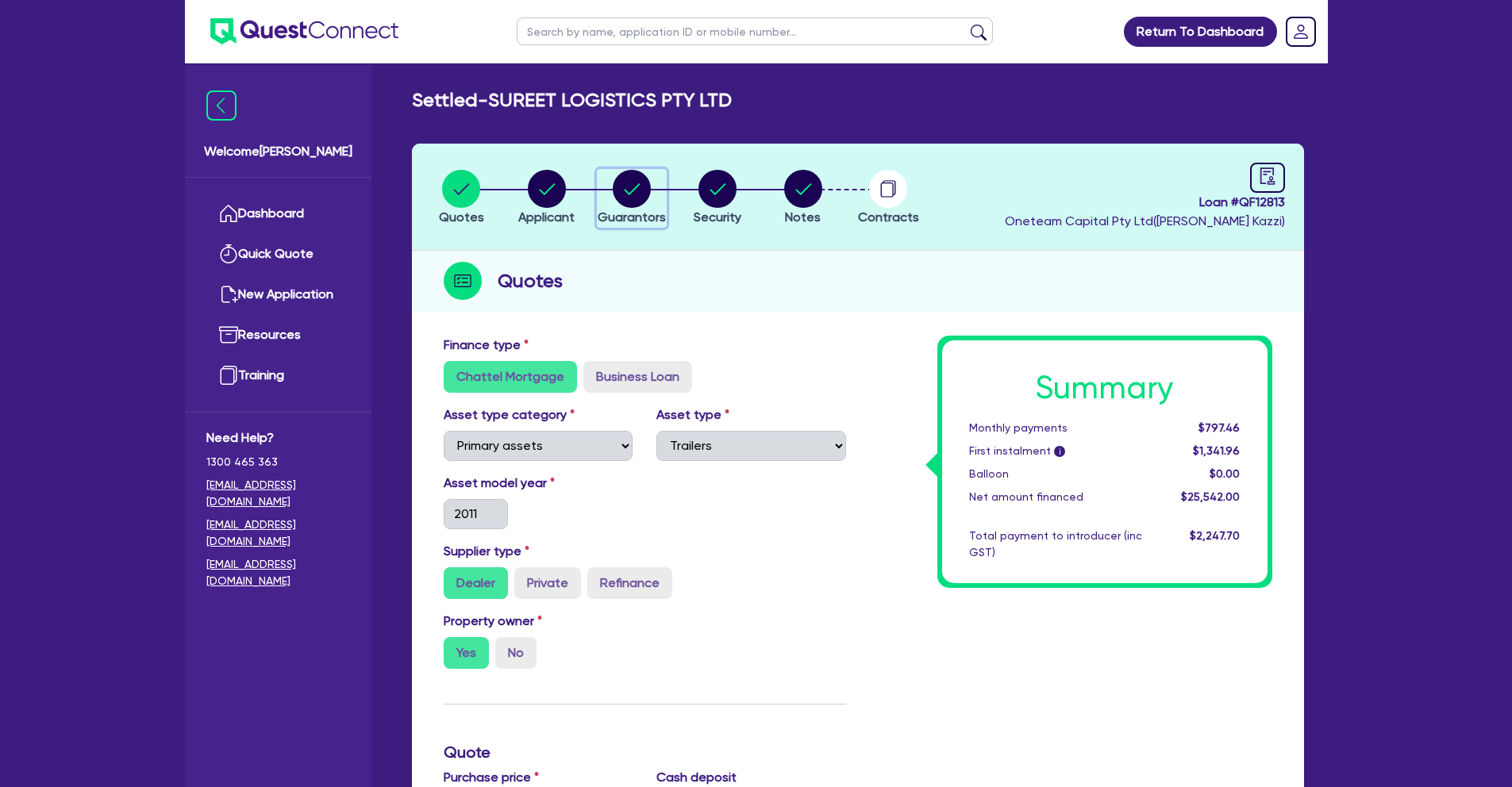
select select "VEHICLE_LOAN"
select select "OTHER"
select select "VEHICLE_LOAN"
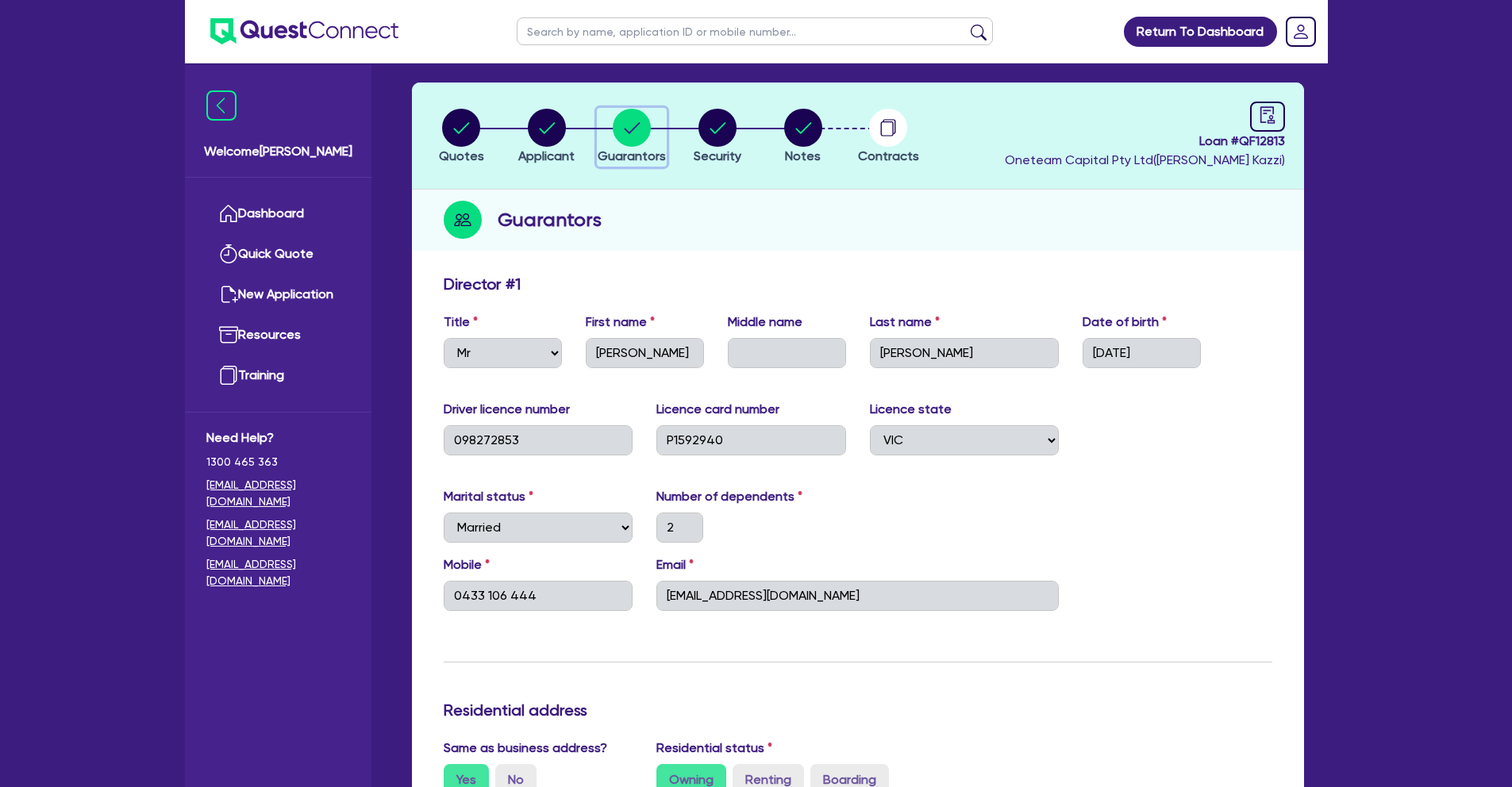
scroll to position [74, 0]
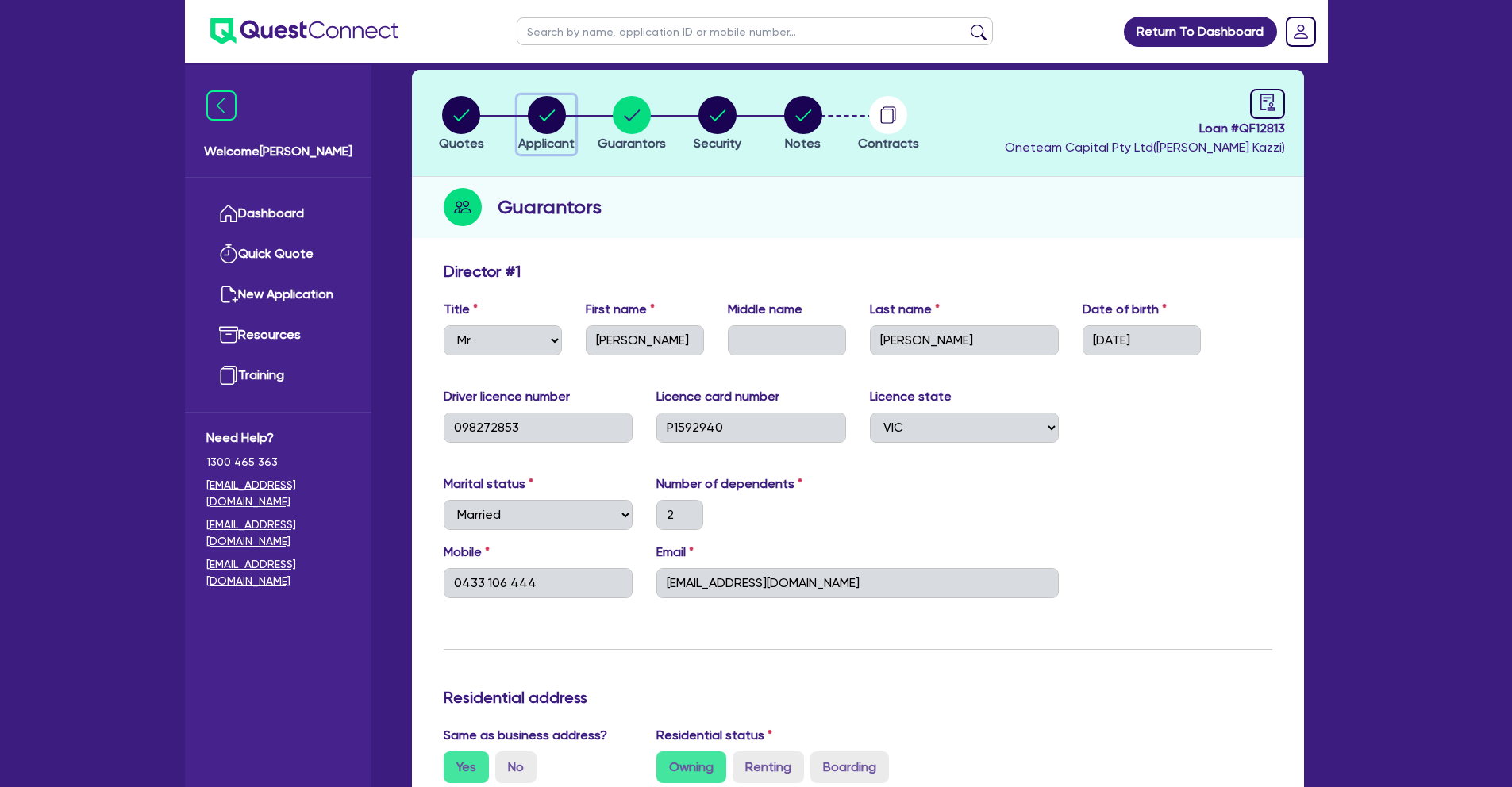
click at [564, 127] on icon "button" at bounding box center [547, 114] width 38 height 38
select select "COMPANY"
select select "TRANSPORT_WAREHOUSING"
select select "PASSENGERS_FREIGHT_TRANSPORT"
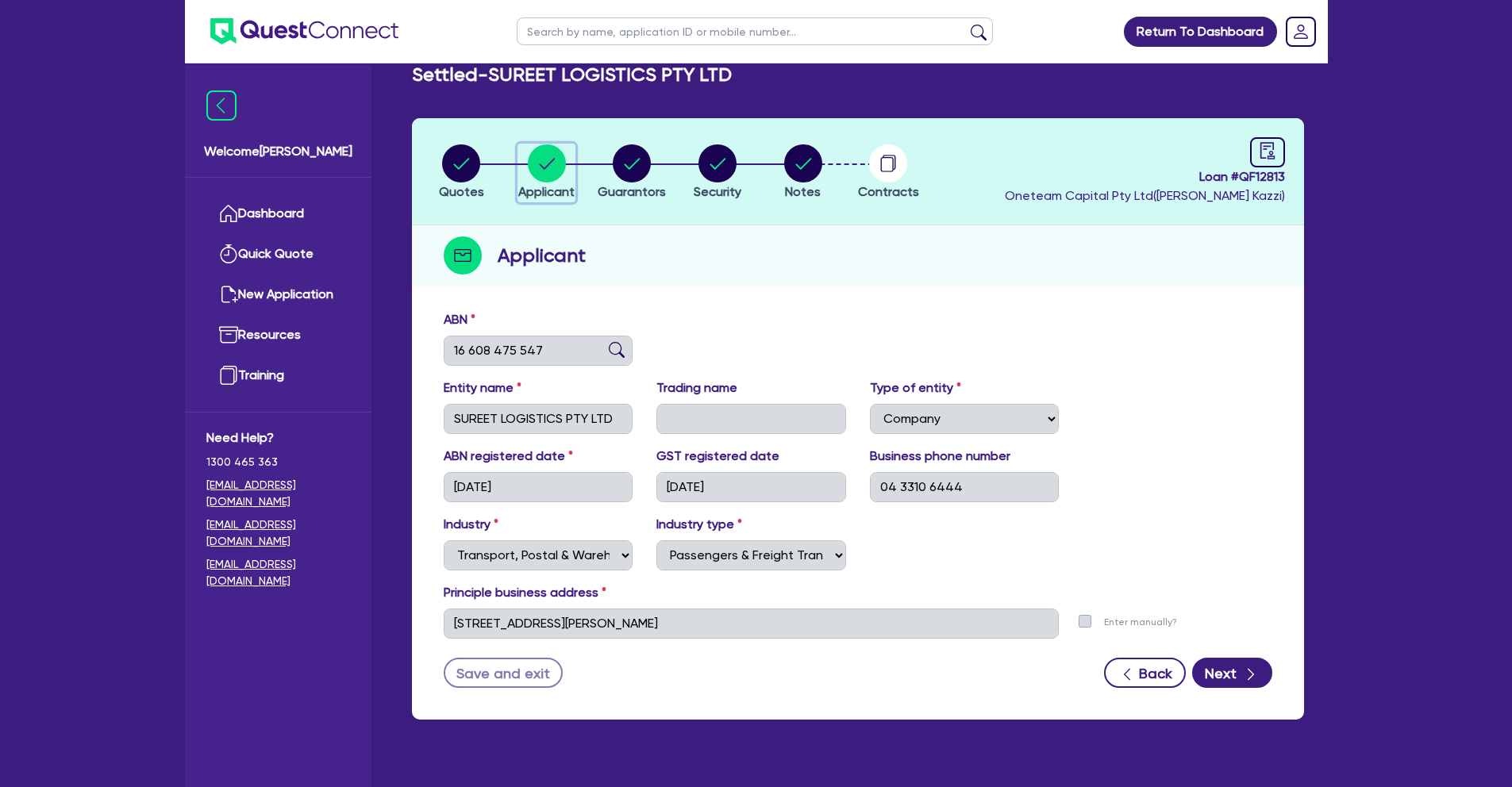
scroll to position [63, 0]
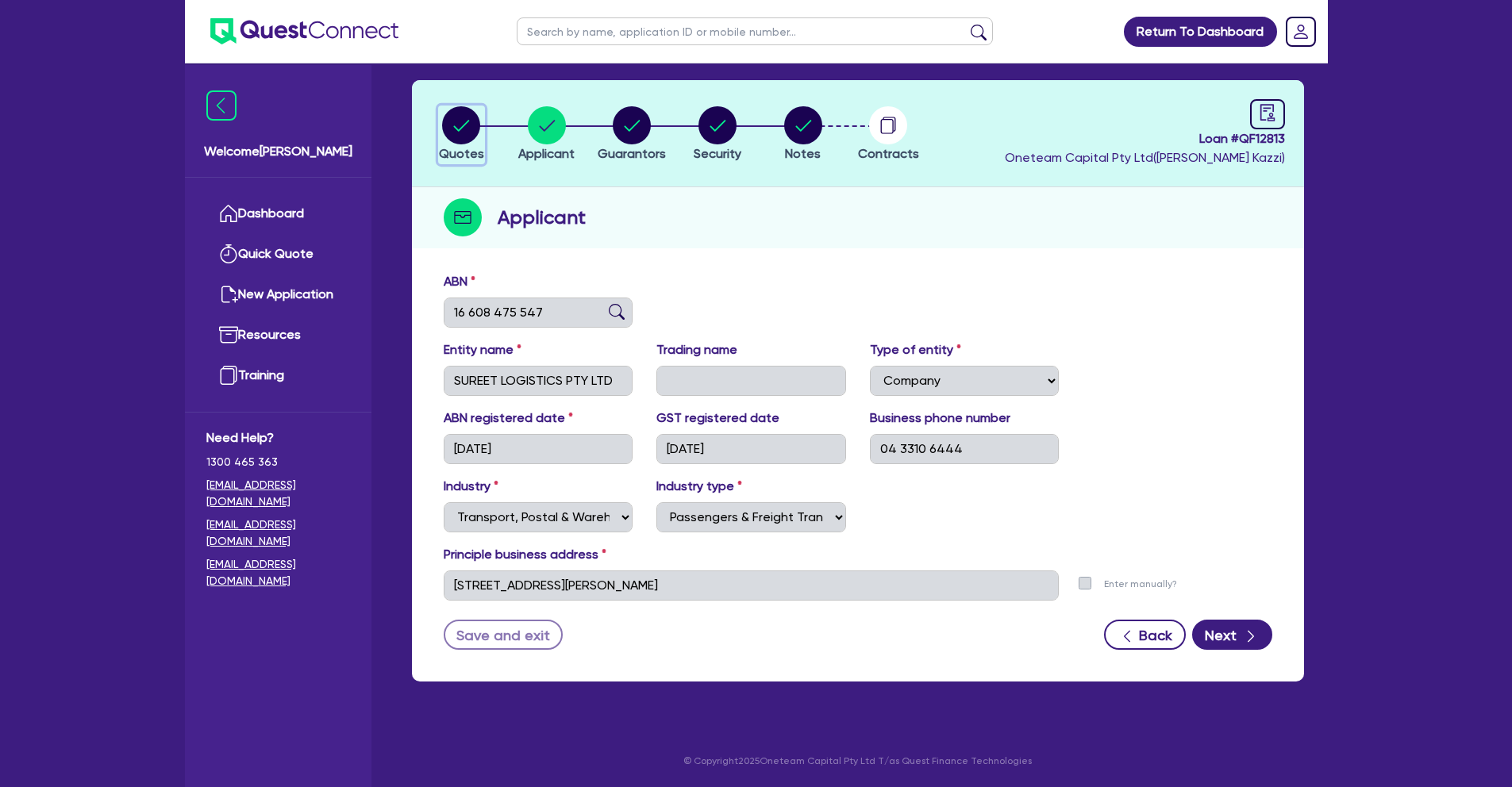
click at [458, 121] on circle "button" at bounding box center [461, 125] width 38 height 38
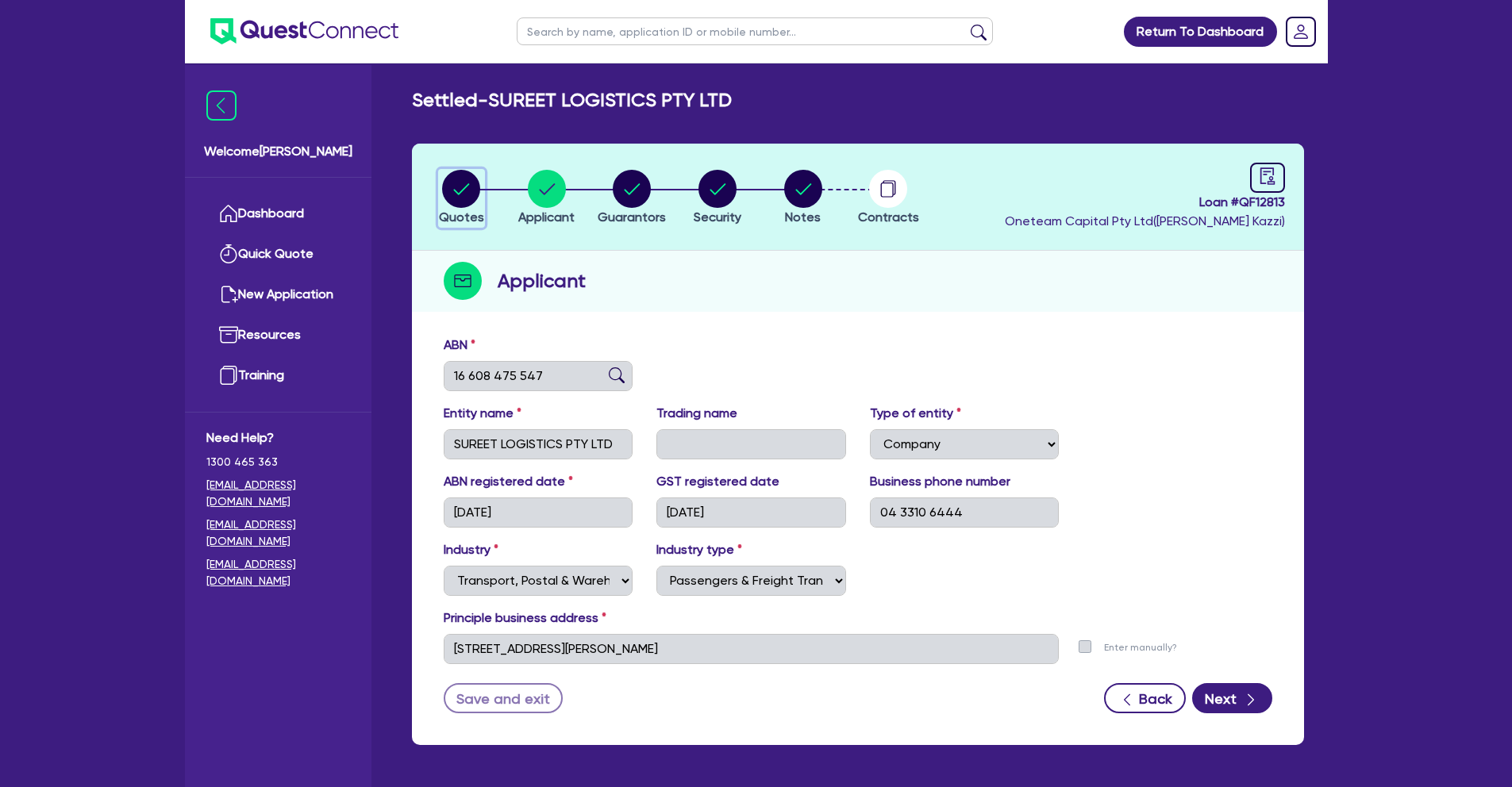
select select "PRIMARY_ASSETS"
select select "TRAILERS"
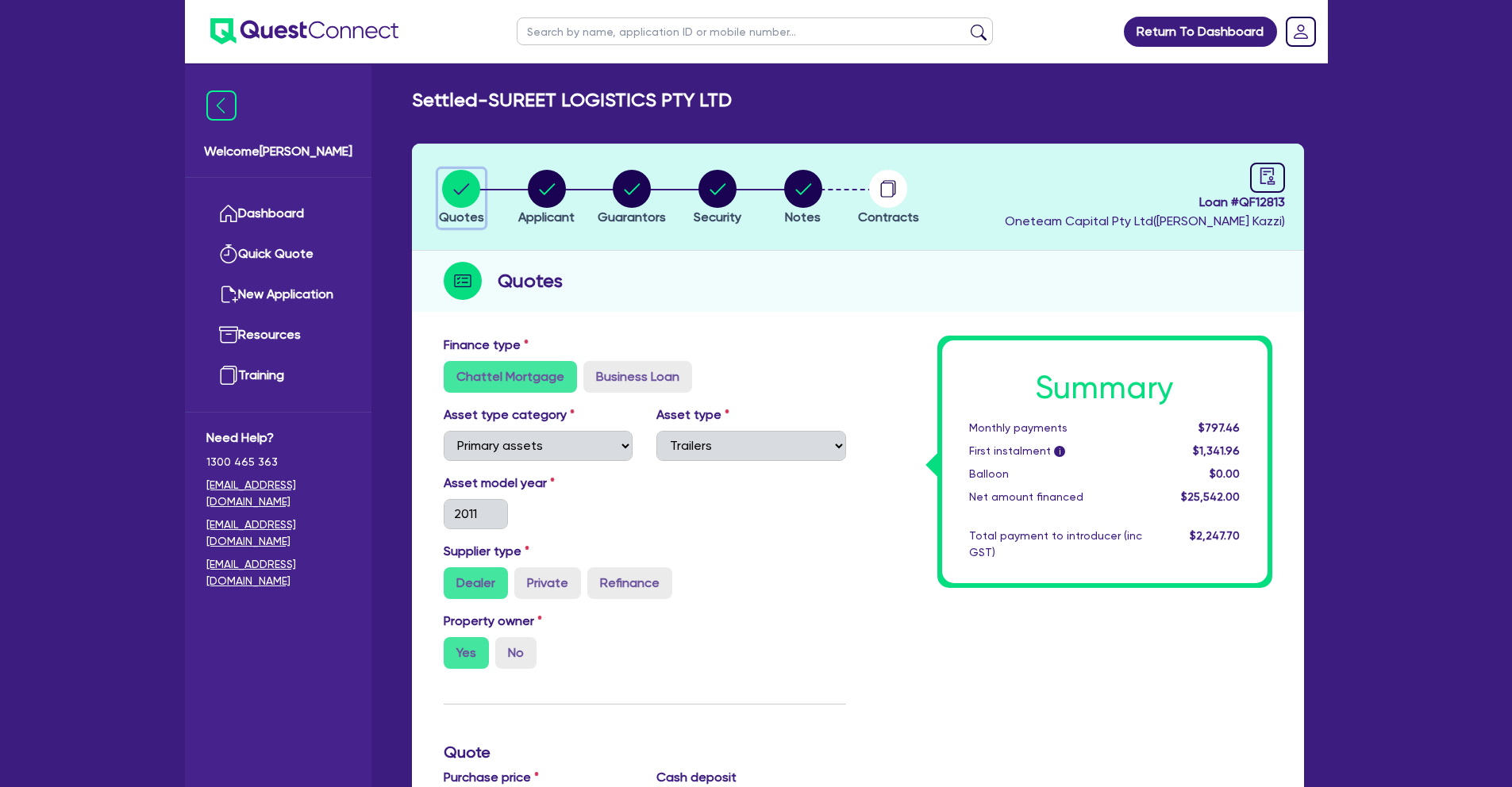
select select "COMPANY"
select select "TRANSPORT_WAREHOUSING"
select select "PASSENGERS_FREIGHT_TRANSPORT"
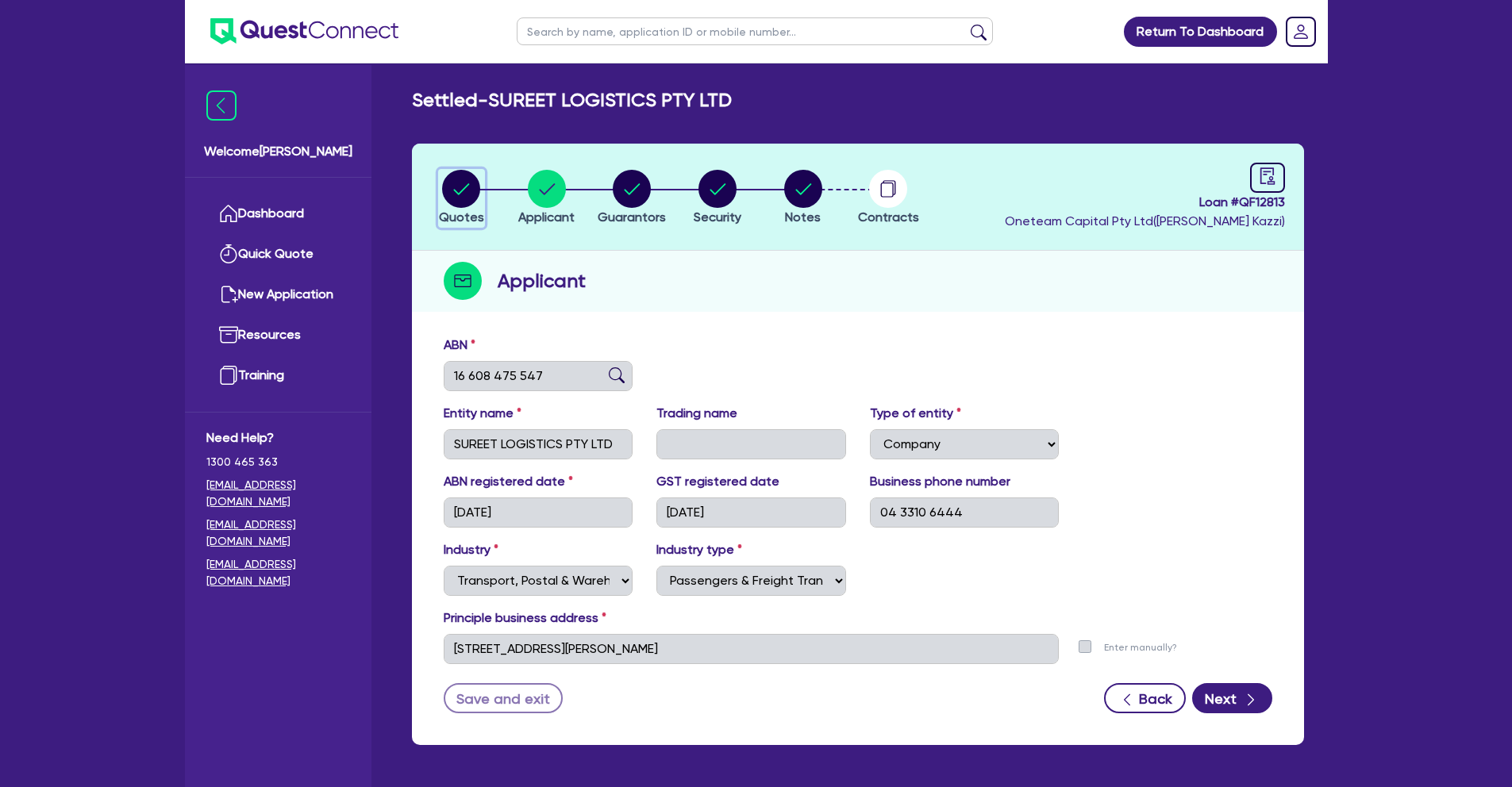
scroll to position [63, 0]
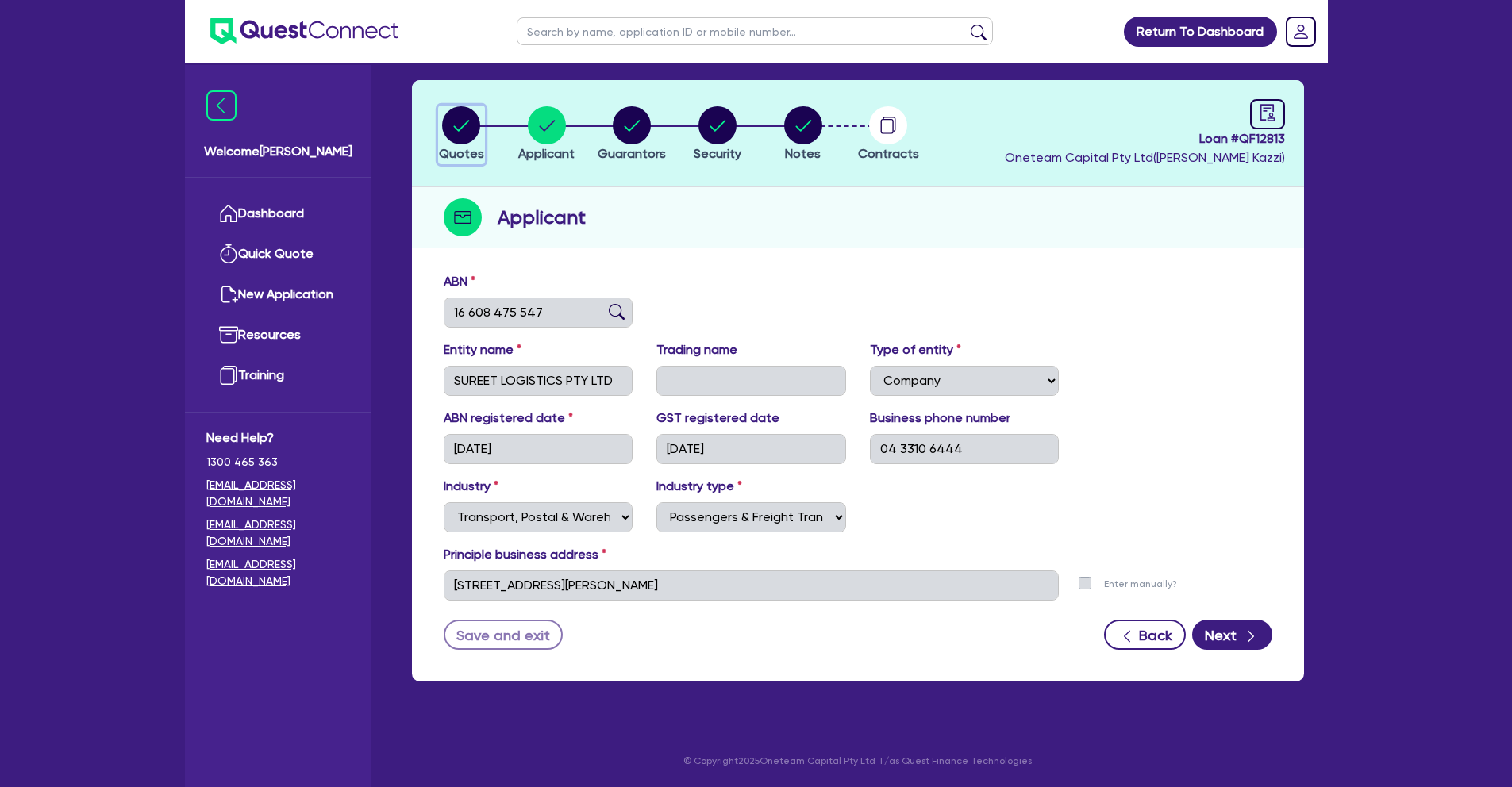
select select "MR"
select select "VIC"
select select "MARRIED"
select select "PROPERTY"
select select "VEHICLE"
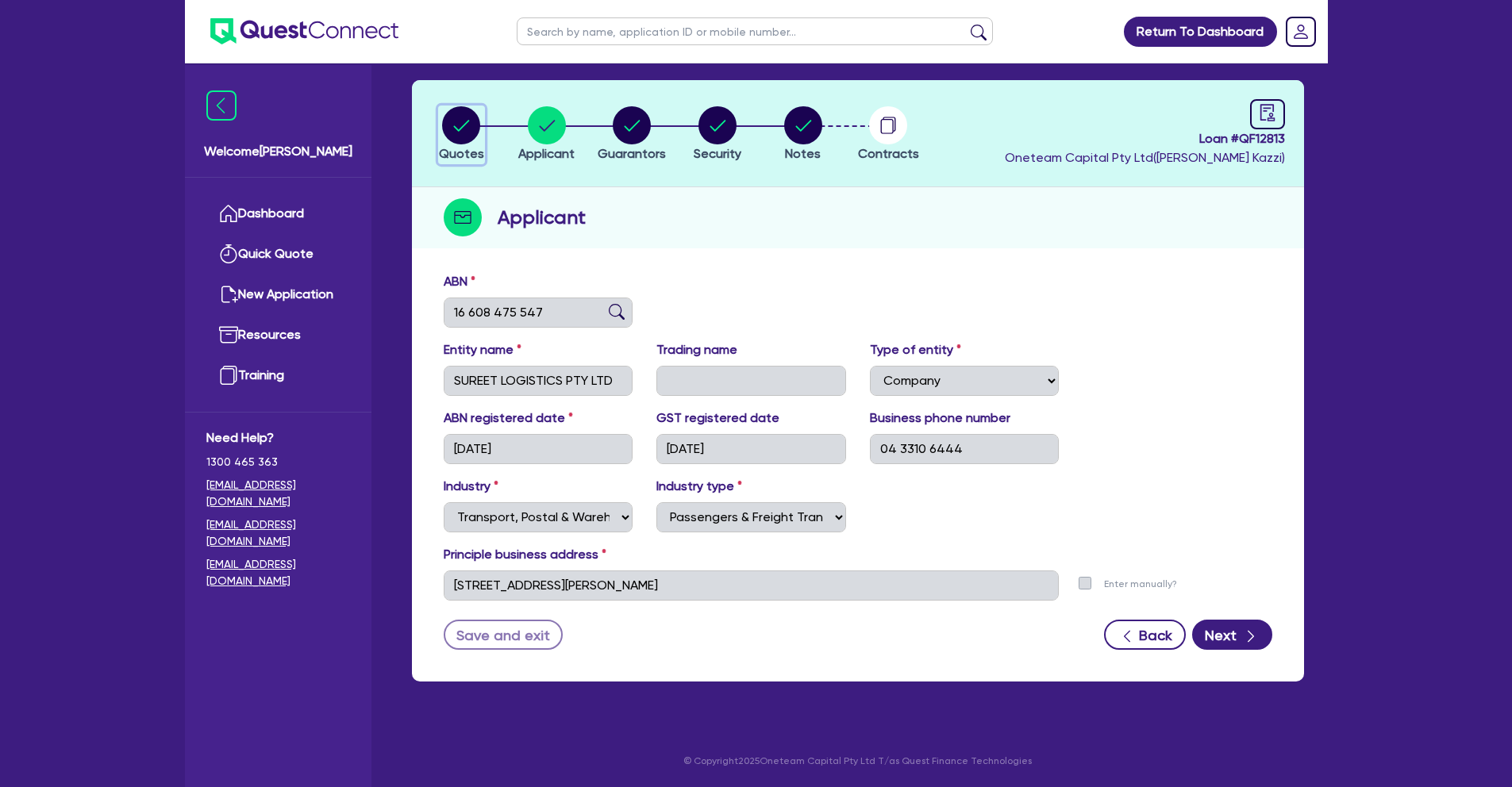
select select "VEHICLE"
select select "OTHER"
select select "VEHICLE"
select select "OTHER"
select select "VEHICLE"
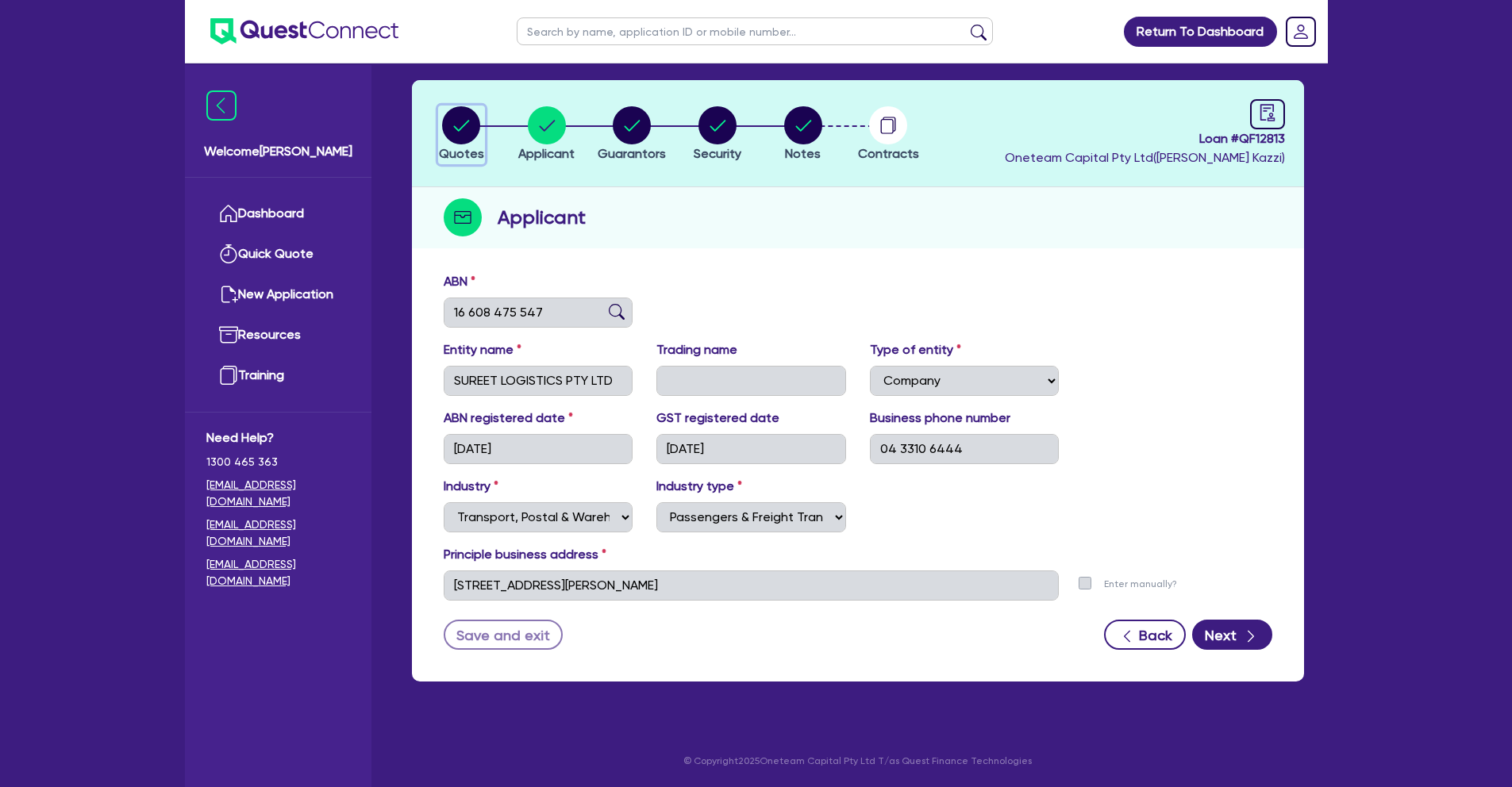
select select "VEHICLE"
select select "OTHER"
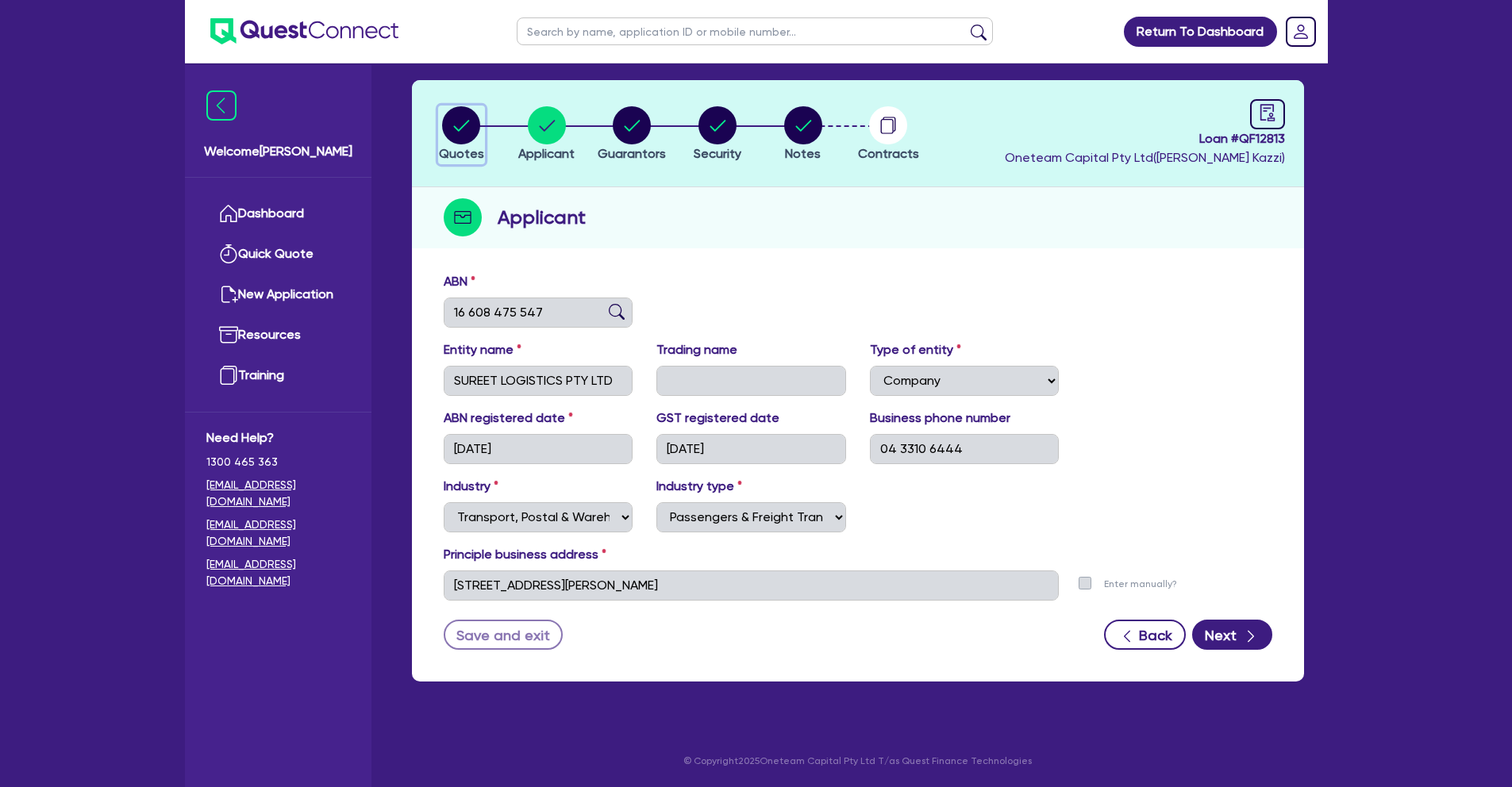
select select "VEHICLE"
select select "MORTGAGE"
select select "VEHICLE_LOAN"
select select "OTHER"
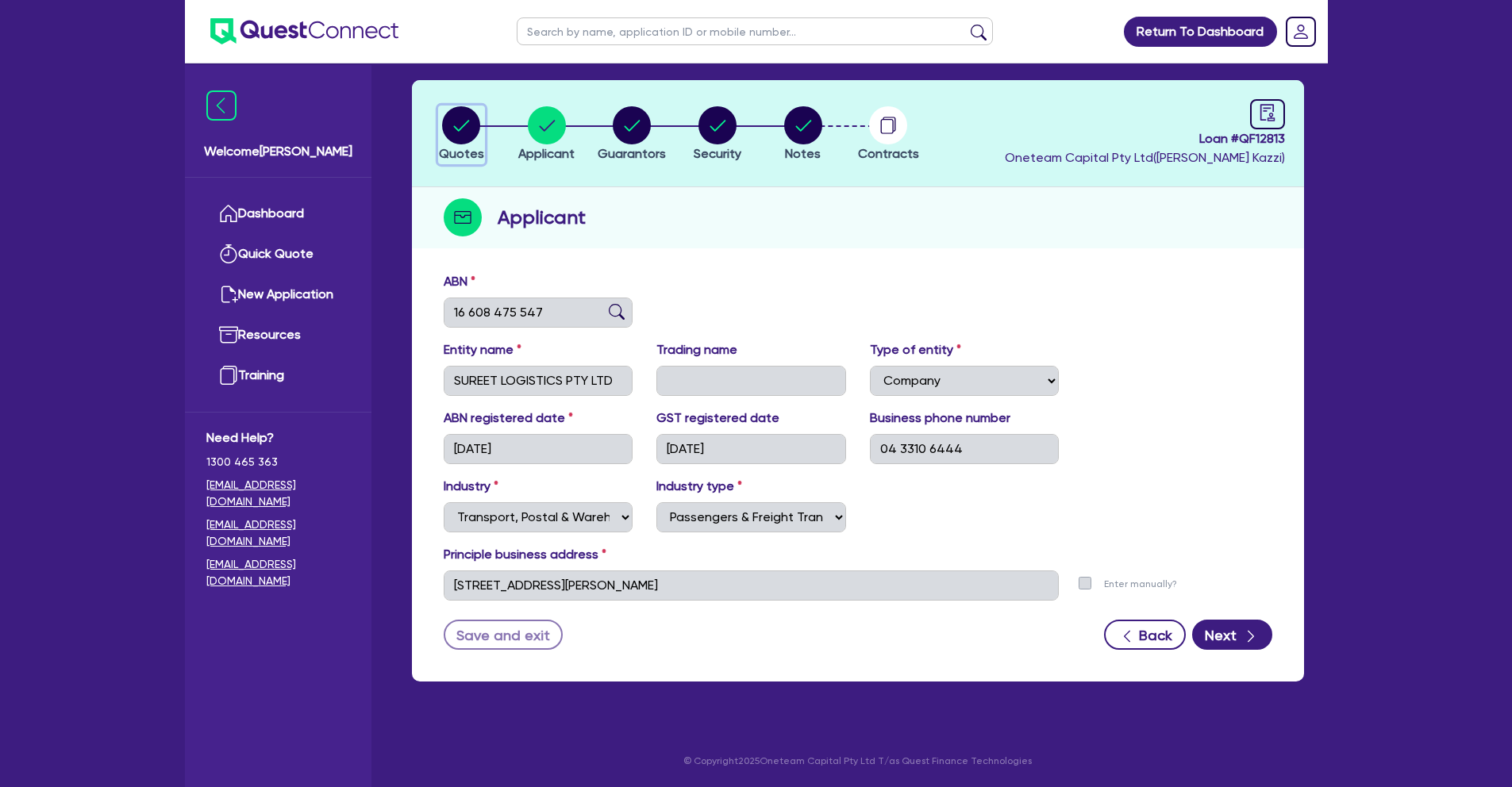
select select "OTHER"
select select "VEHICLE_LOAN"
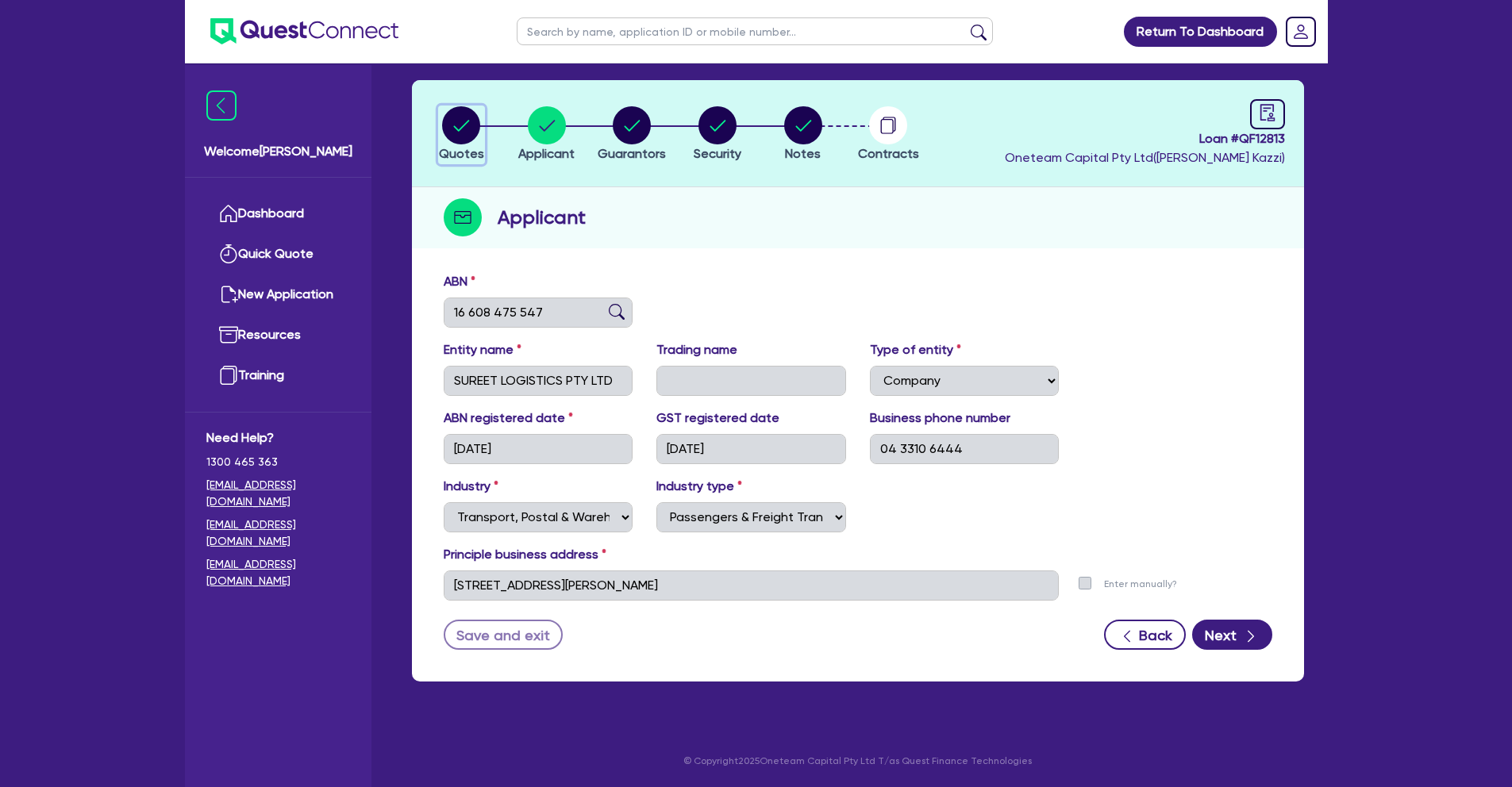
select select "VEHICLE_LOAN"
select select "OTHER"
select select "VEHICLE_LOAN"
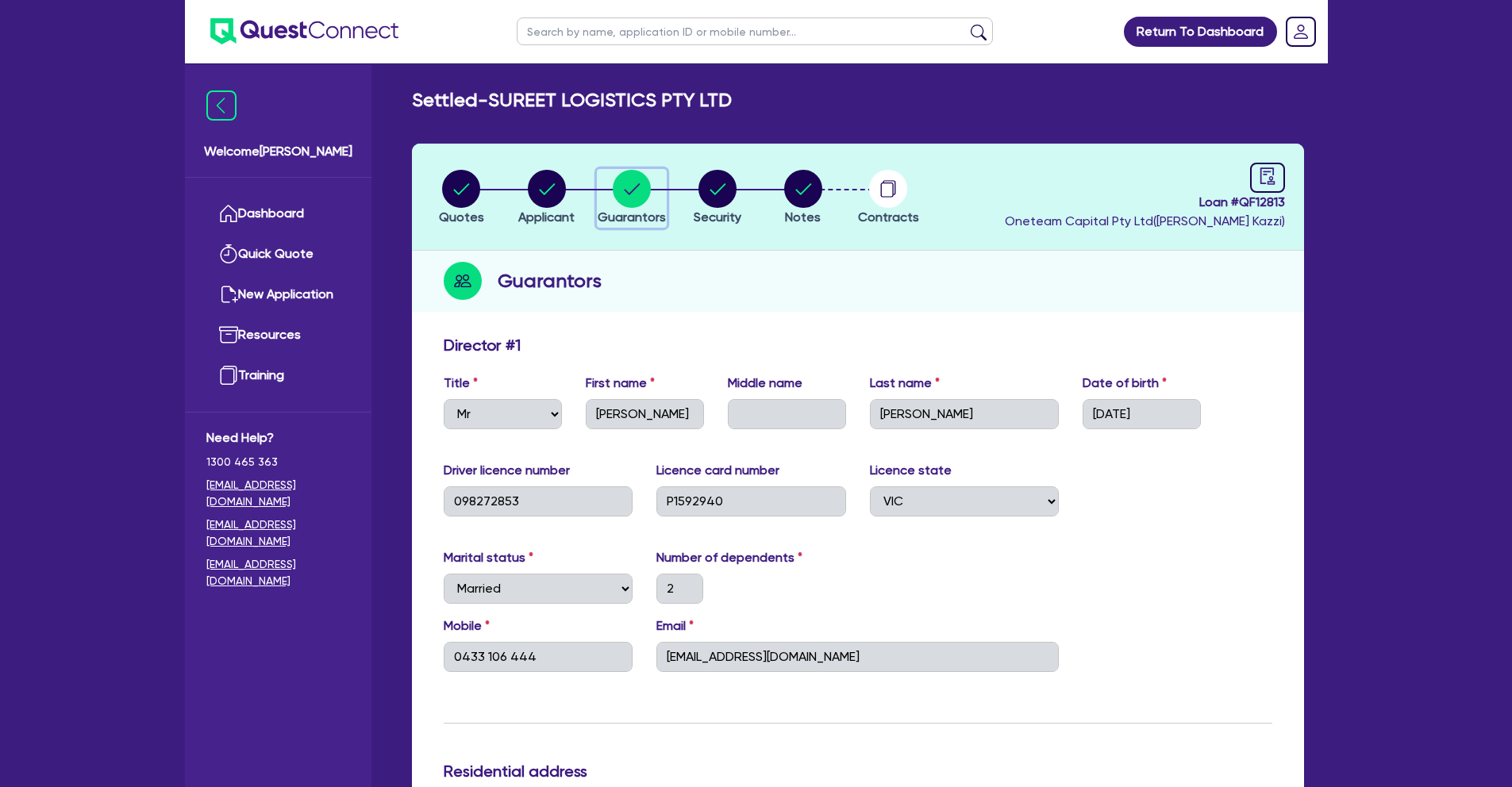
click at [621, 198] on circle "button" at bounding box center [631, 188] width 38 height 38
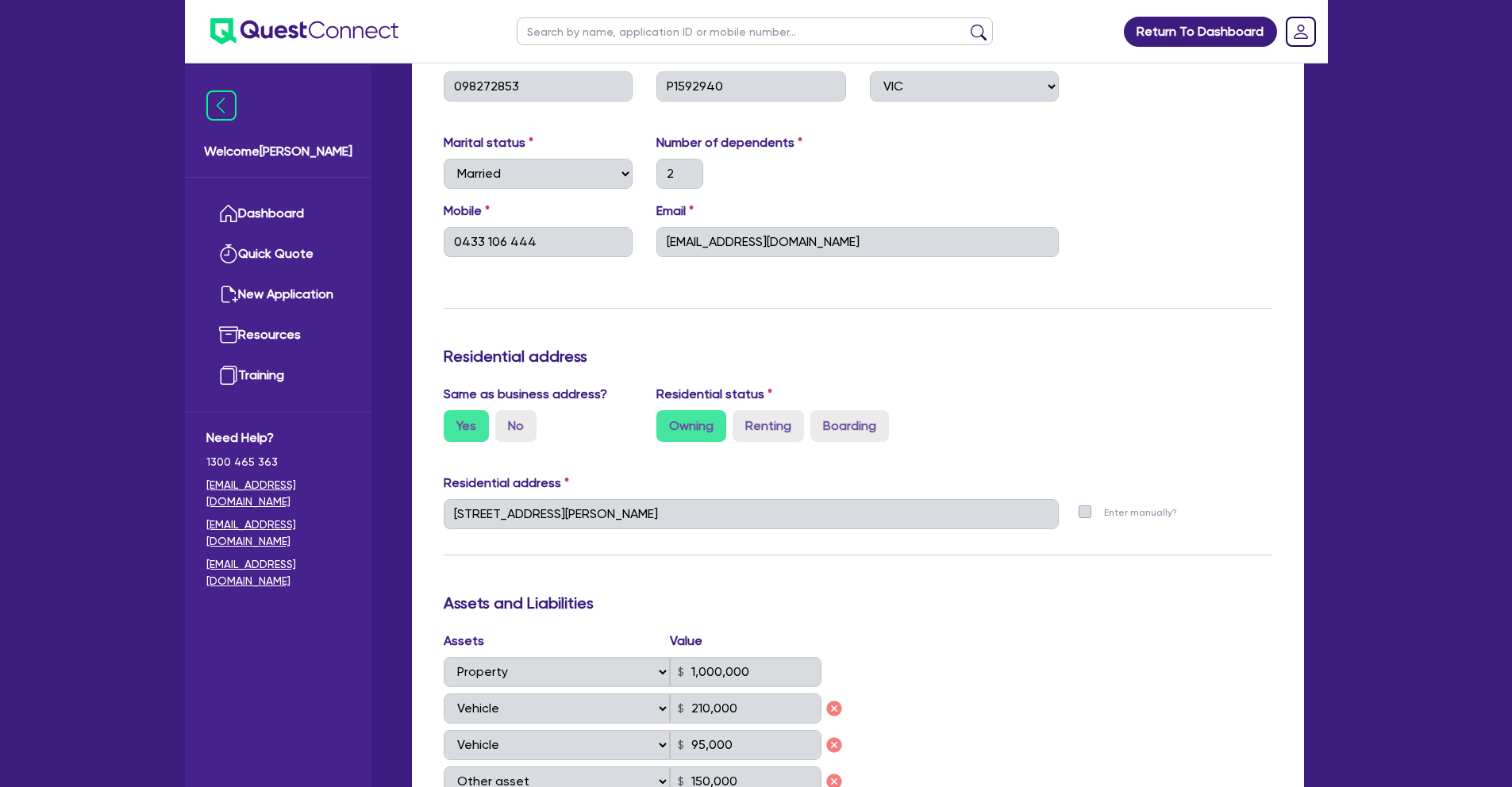
scroll to position [529, 0]
